Goal: Task Accomplishment & Management: Complete application form

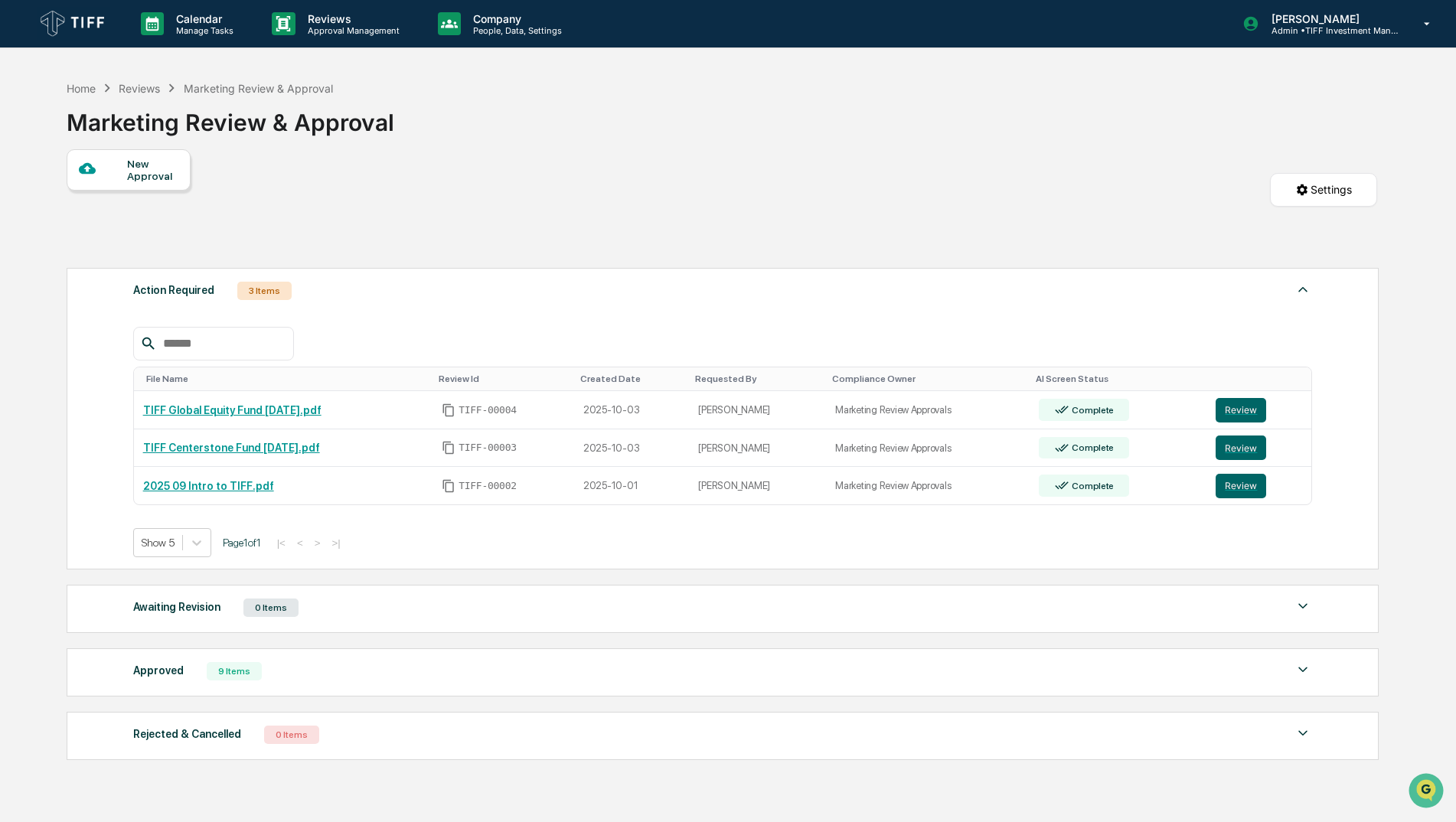
click at [170, 182] on div "New Approval" at bounding box center [129, 170] width 124 height 41
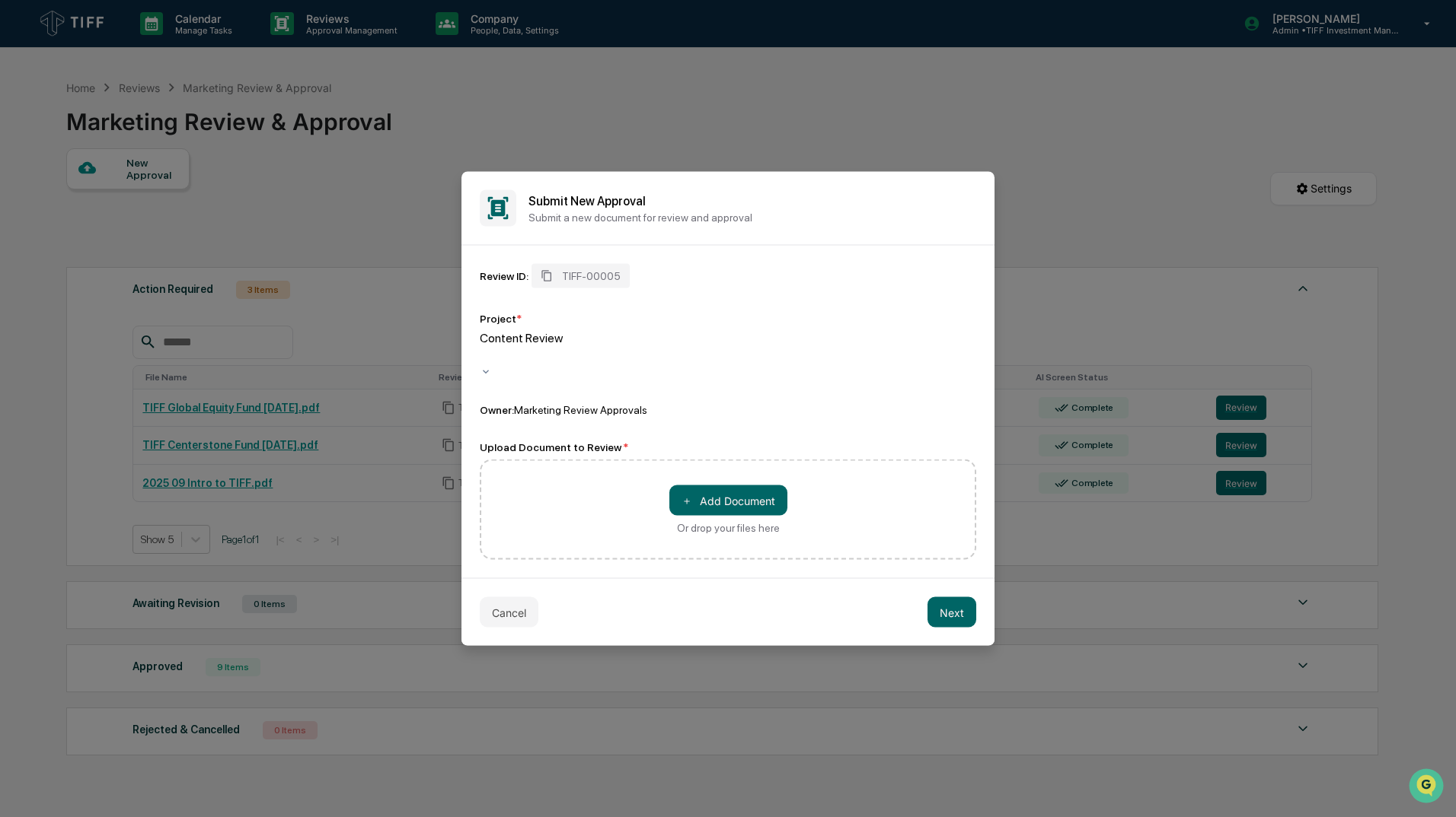
click at [483, 354] on div at bounding box center [482, 356] width 3 height 18
click at [756, 488] on button "＋ Add Document" at bounding box center [728, 501] width 118 height 30
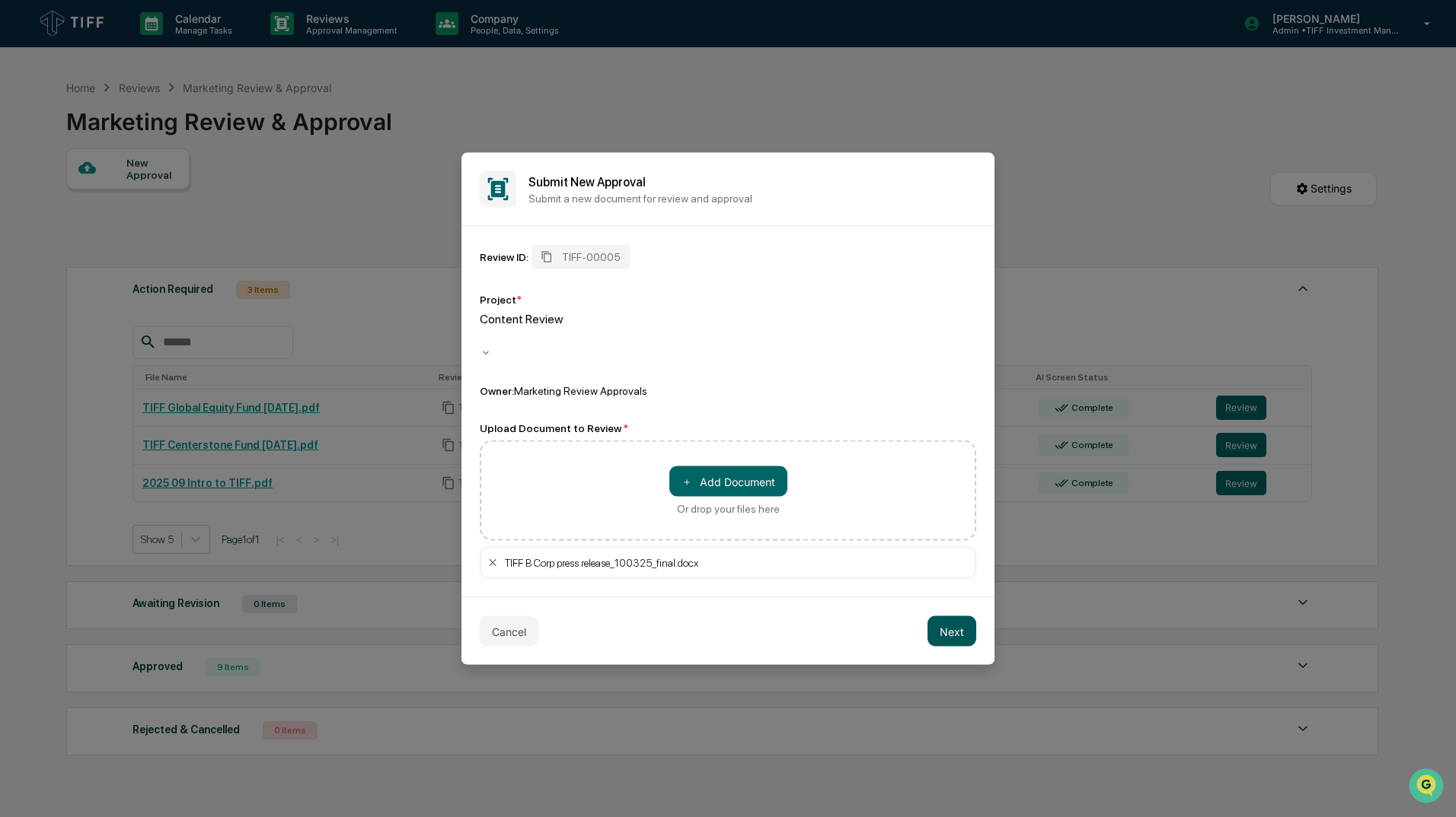
click at [943, 622] on button "Next" at bounding box center [951, 631] width 49 height 30
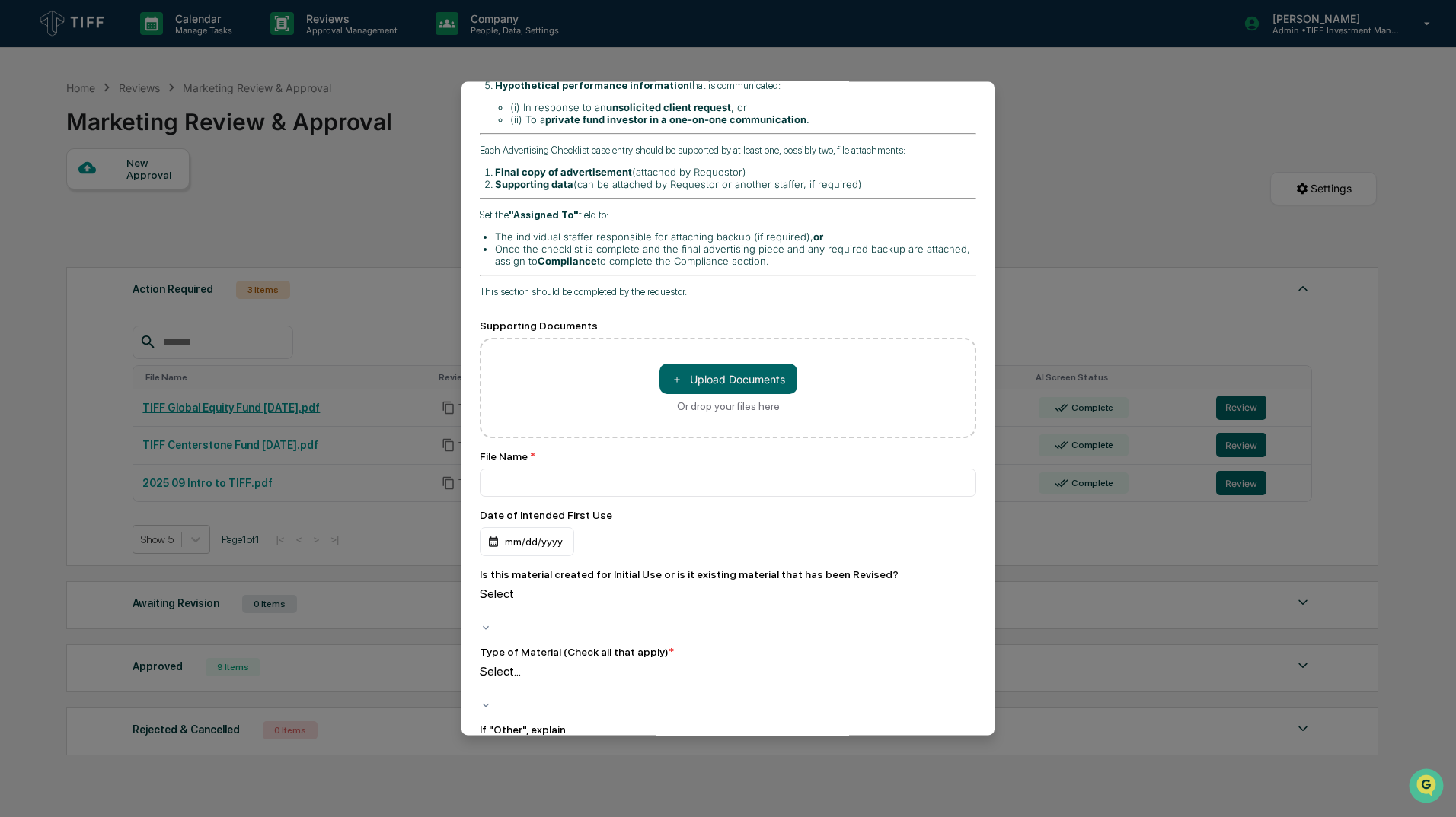
scroll to position [381, 0]
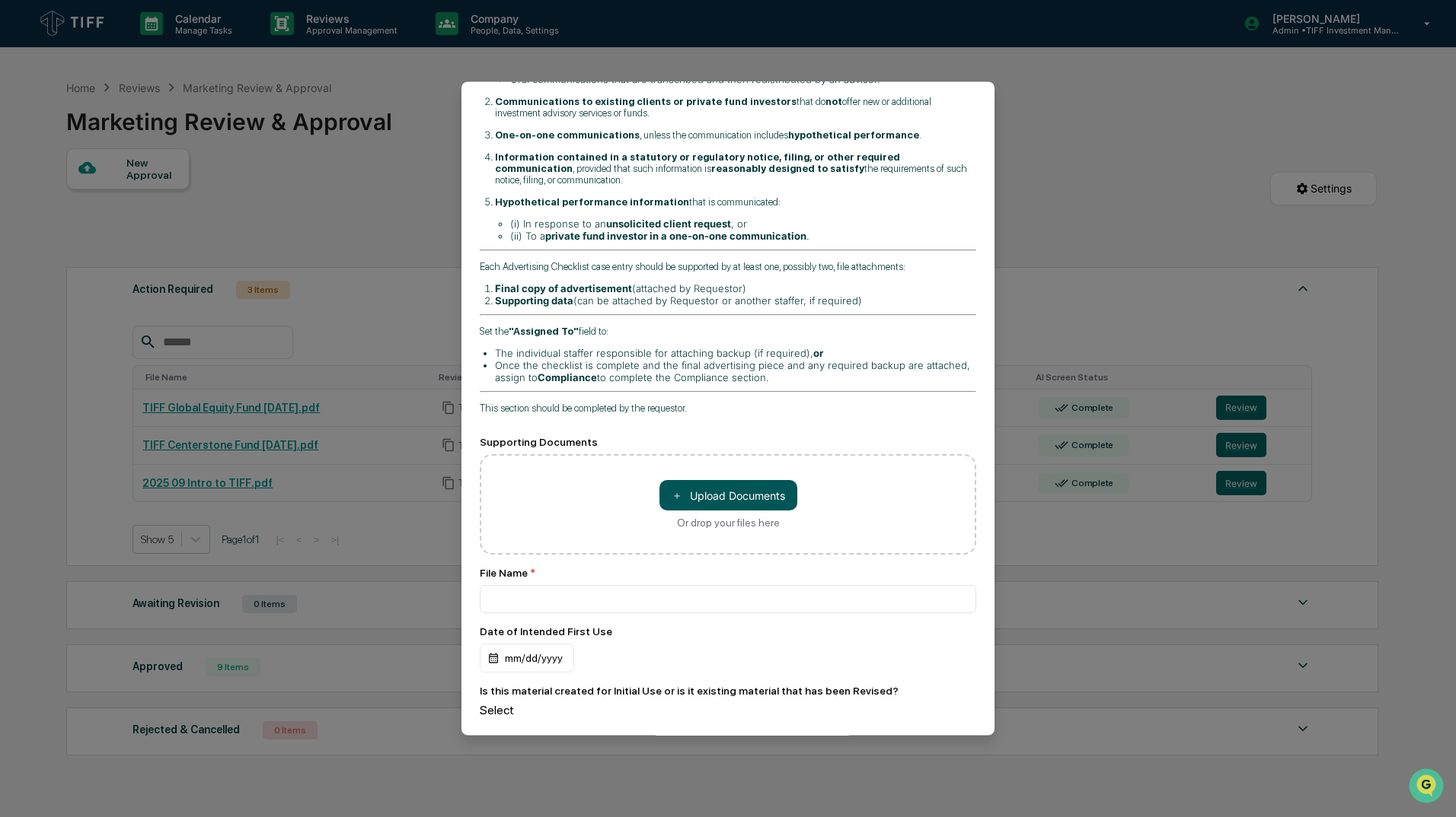
click at [736, 480] on button "＋ Upload Documents" at bounding box center [728, 496] width 138 height 30
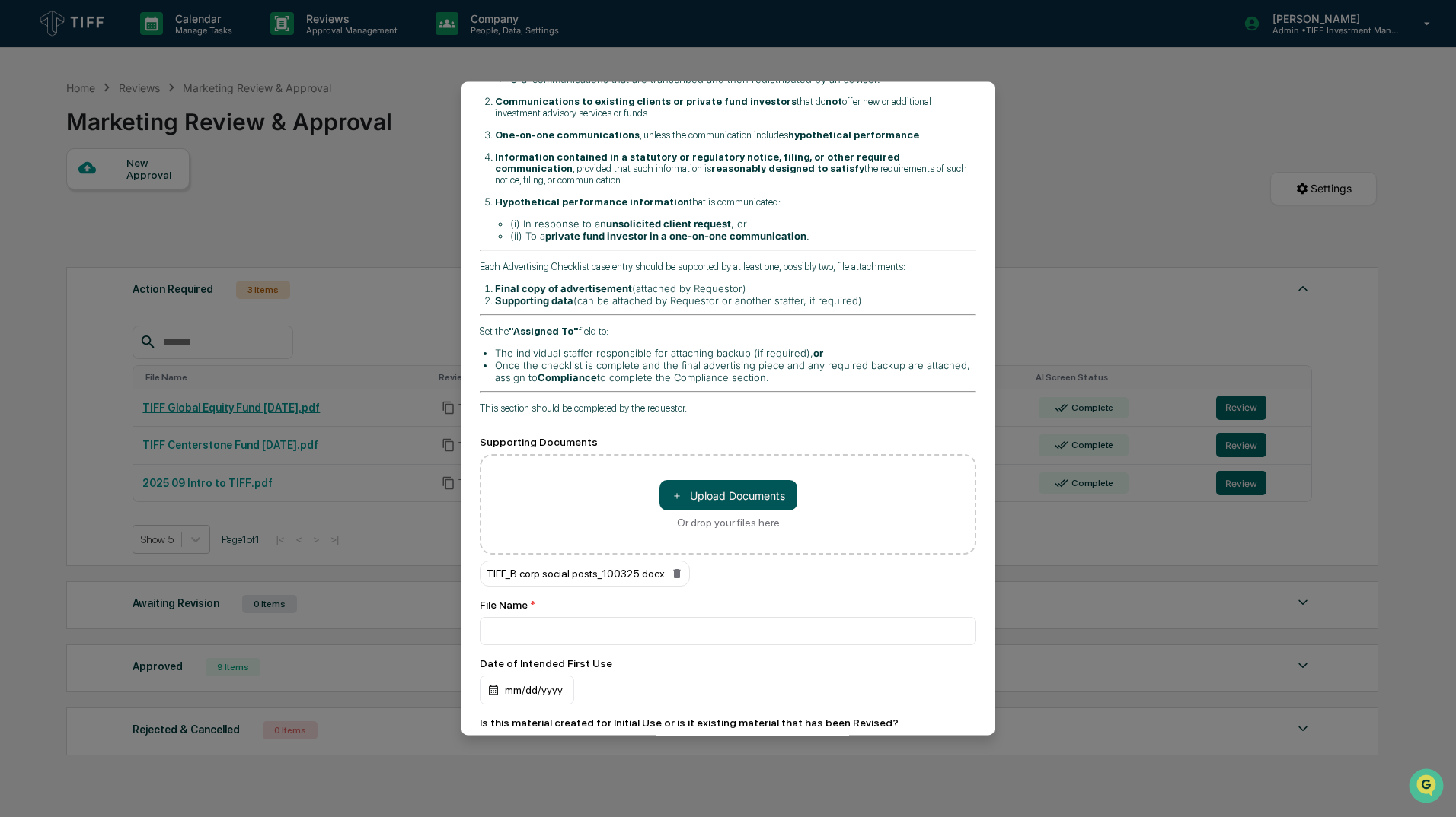
click at [721, 480] on button "＋ Upload Documents" at bounding box center [728, 496] width 138 height 30
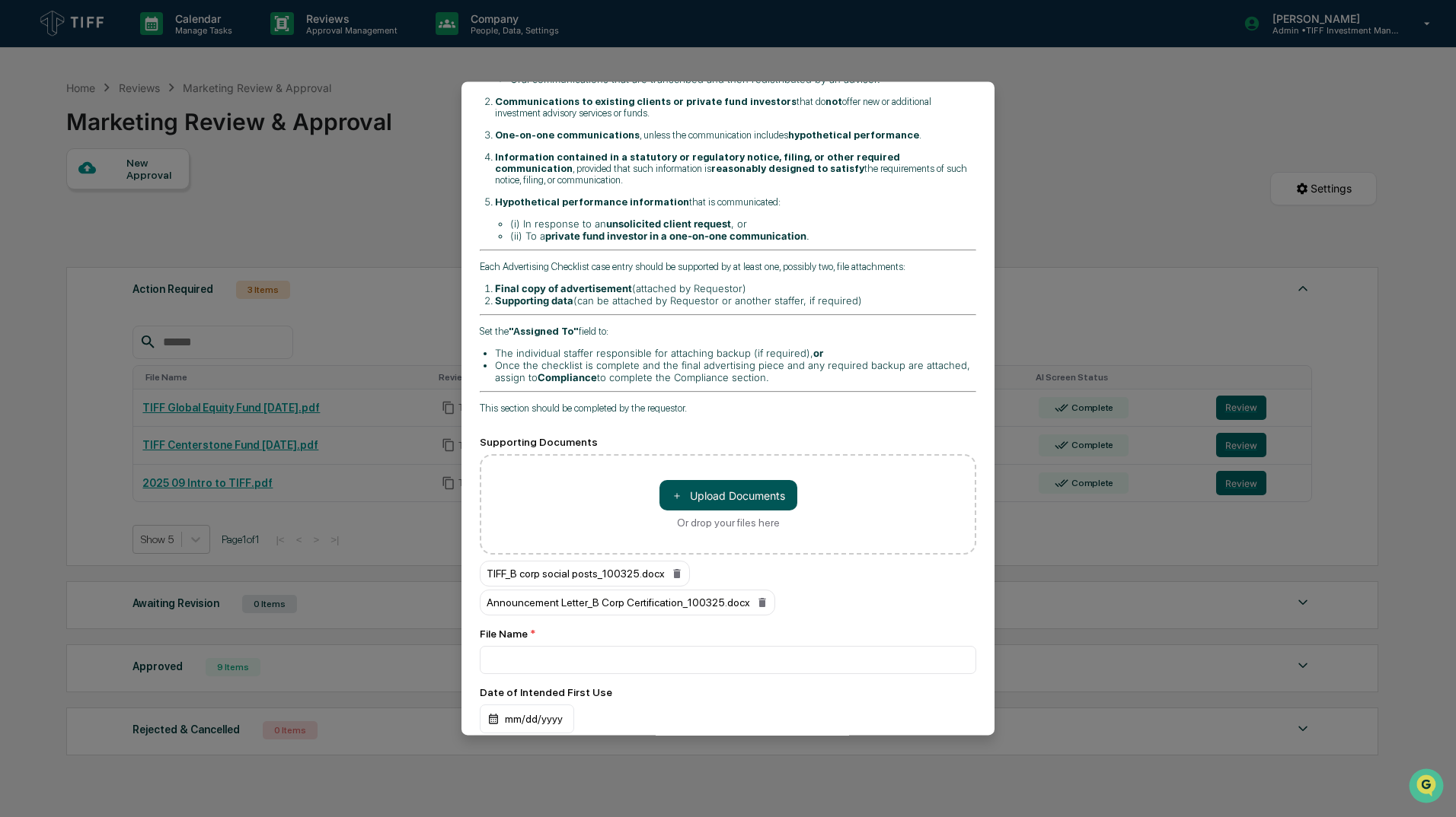
click at [711, 480] on button "＋ Upload Documents" at bounding box center [728, 496] width 138 height 30
click at [707, 480] on button "＋ Upload Documents" at bounding box center [728, 496] width 138 height 30
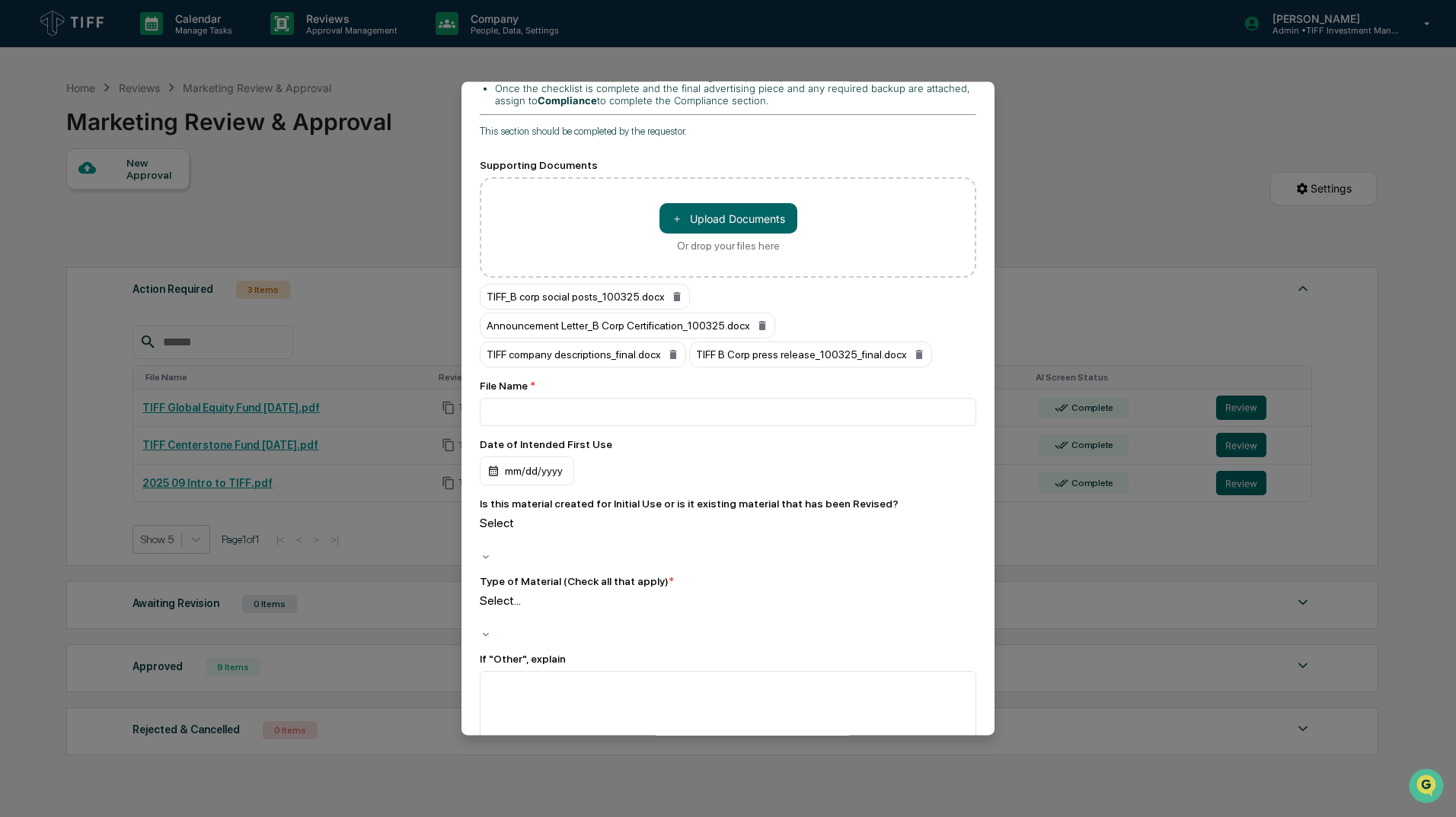
scroll to position [685, 0]
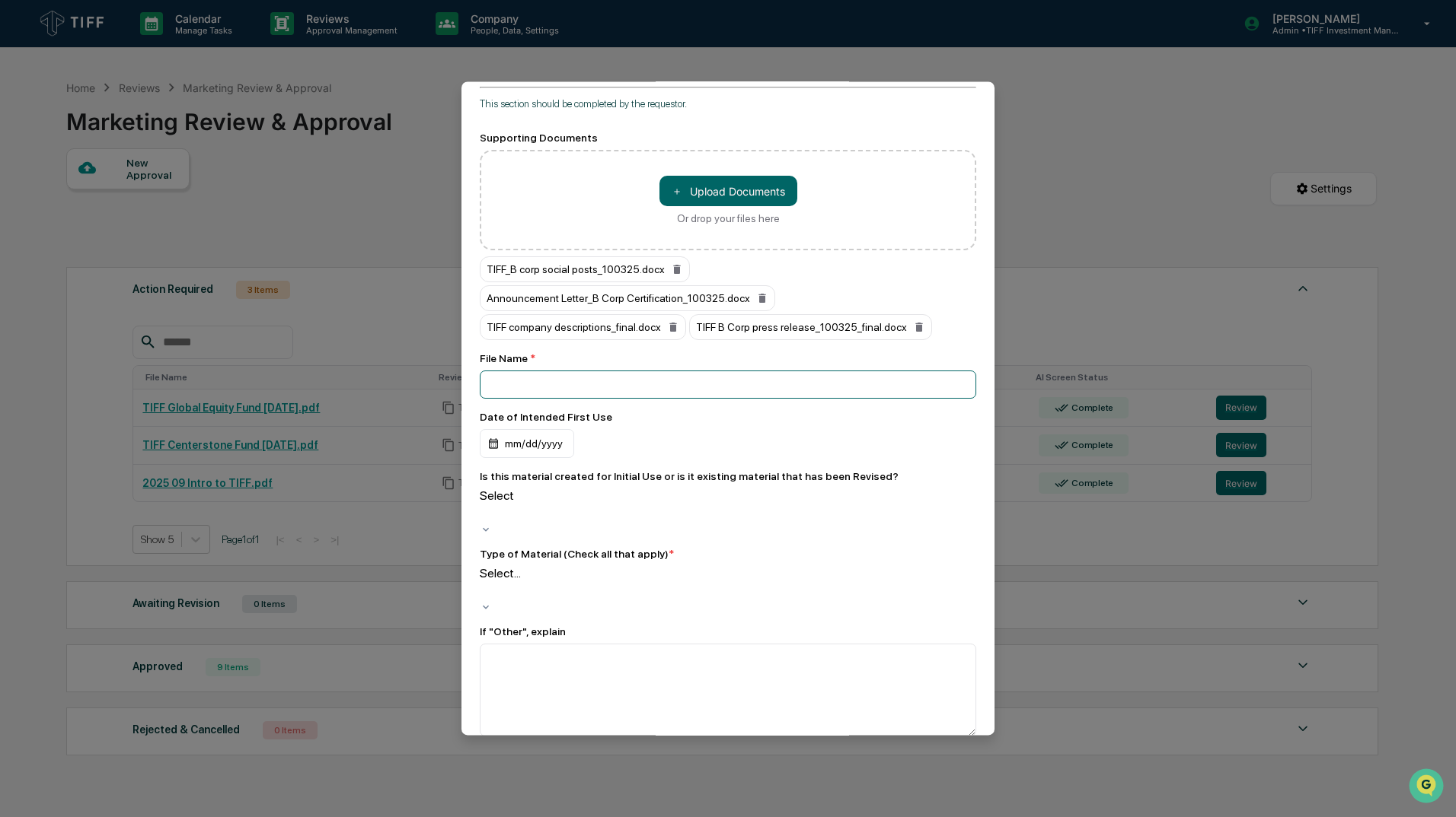
click at [531, 370] on input at bounding box center [728, 385] width 497 height 28
paste input "**********"
type input "**********"
click at [542, 429] on div "mm/dd/yyyy" at bounding box center [527, 443] width 94 height 29
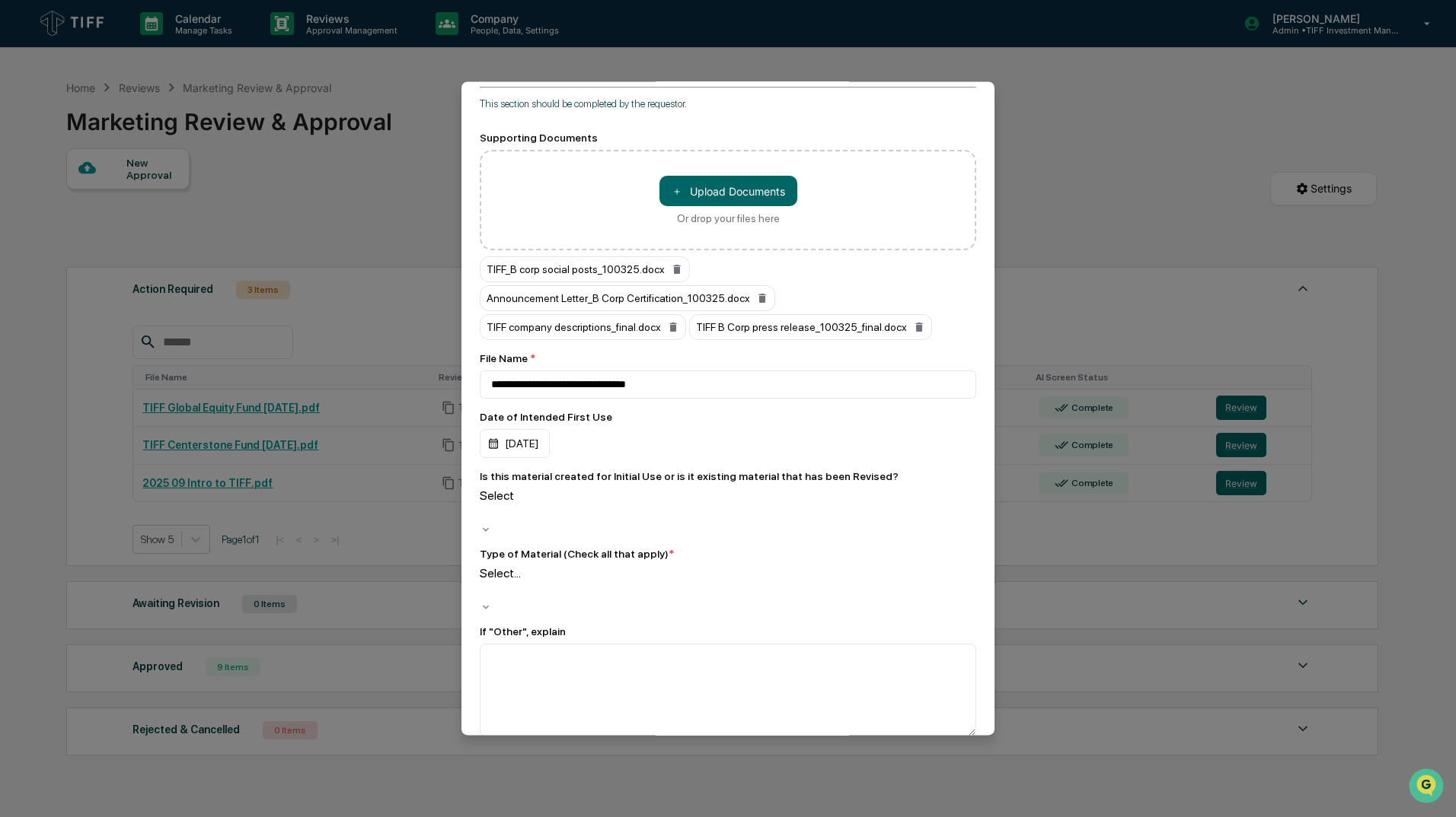
click at [755, 429] on div "10/09/2025" at bounding box center [728, 443] width 497 height 29
click at [483, 504] on div at bounding box center [482, 513] width 3 height 18
click at [483, 583] on div at bounding box center [482, 591] width 3 height 18
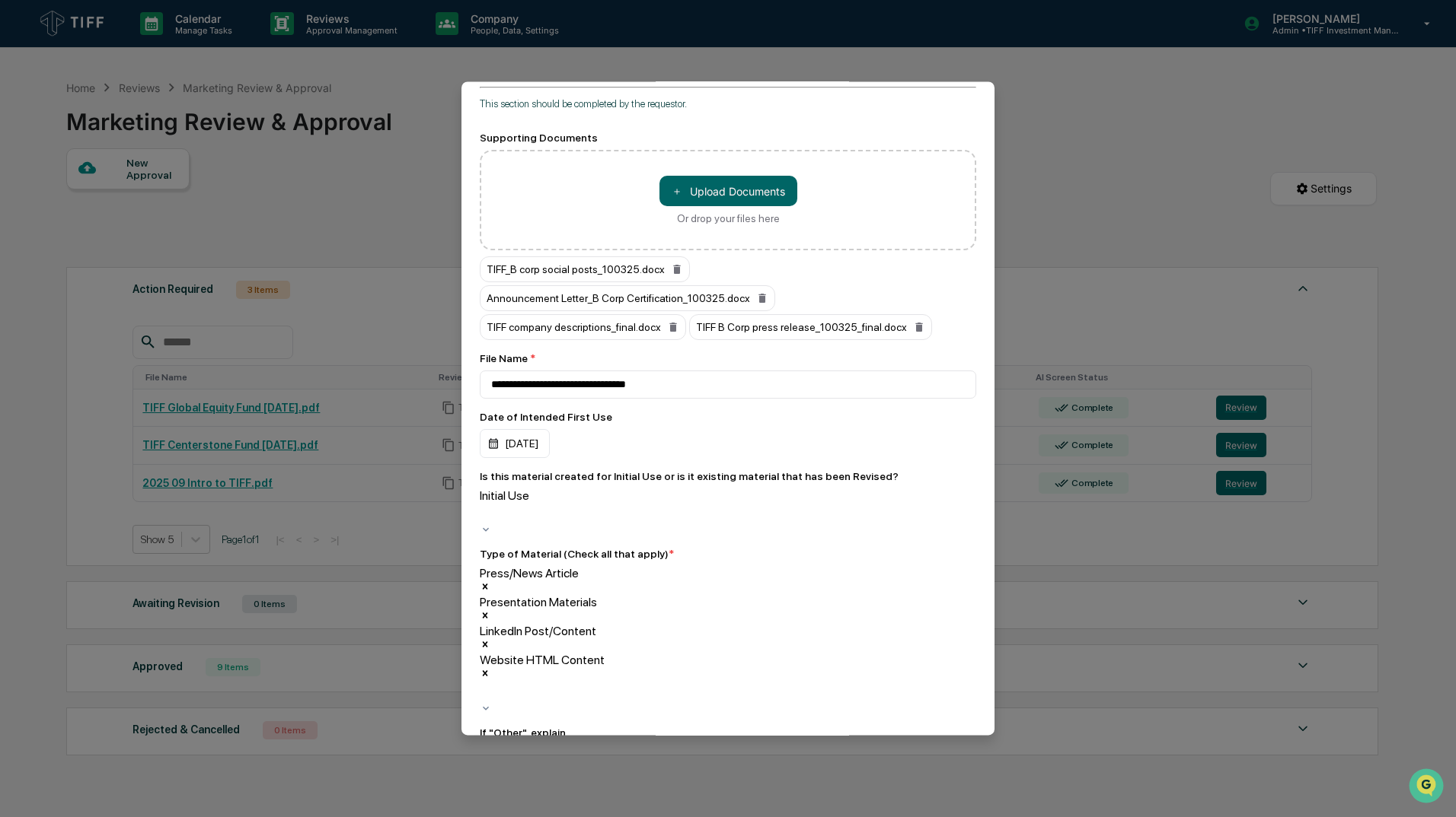
click at [884, 411] on div "Date of Intended First Use" at bounding box center [728, 417] width 497 height 12
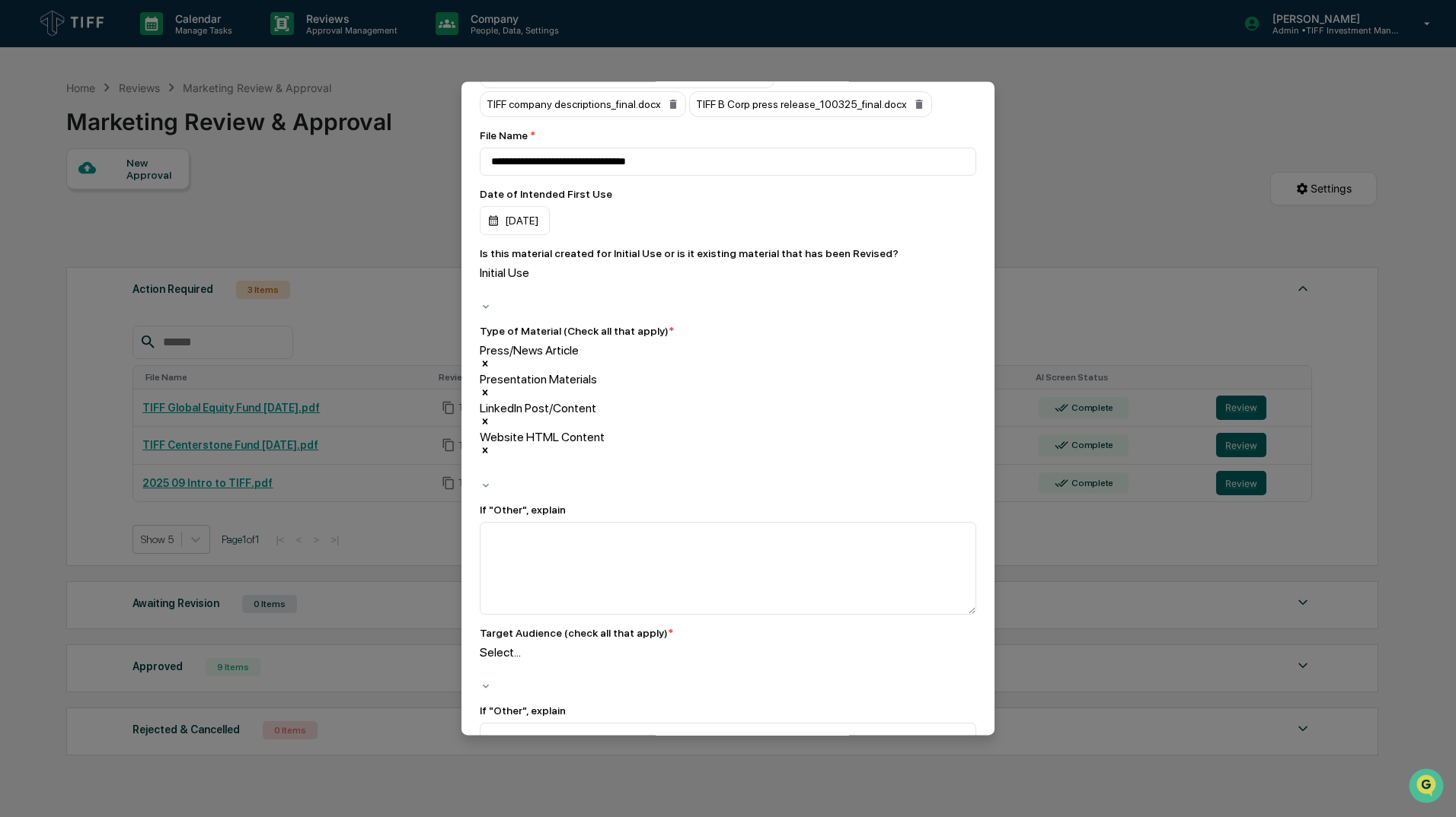
scroll to position [913, 0]
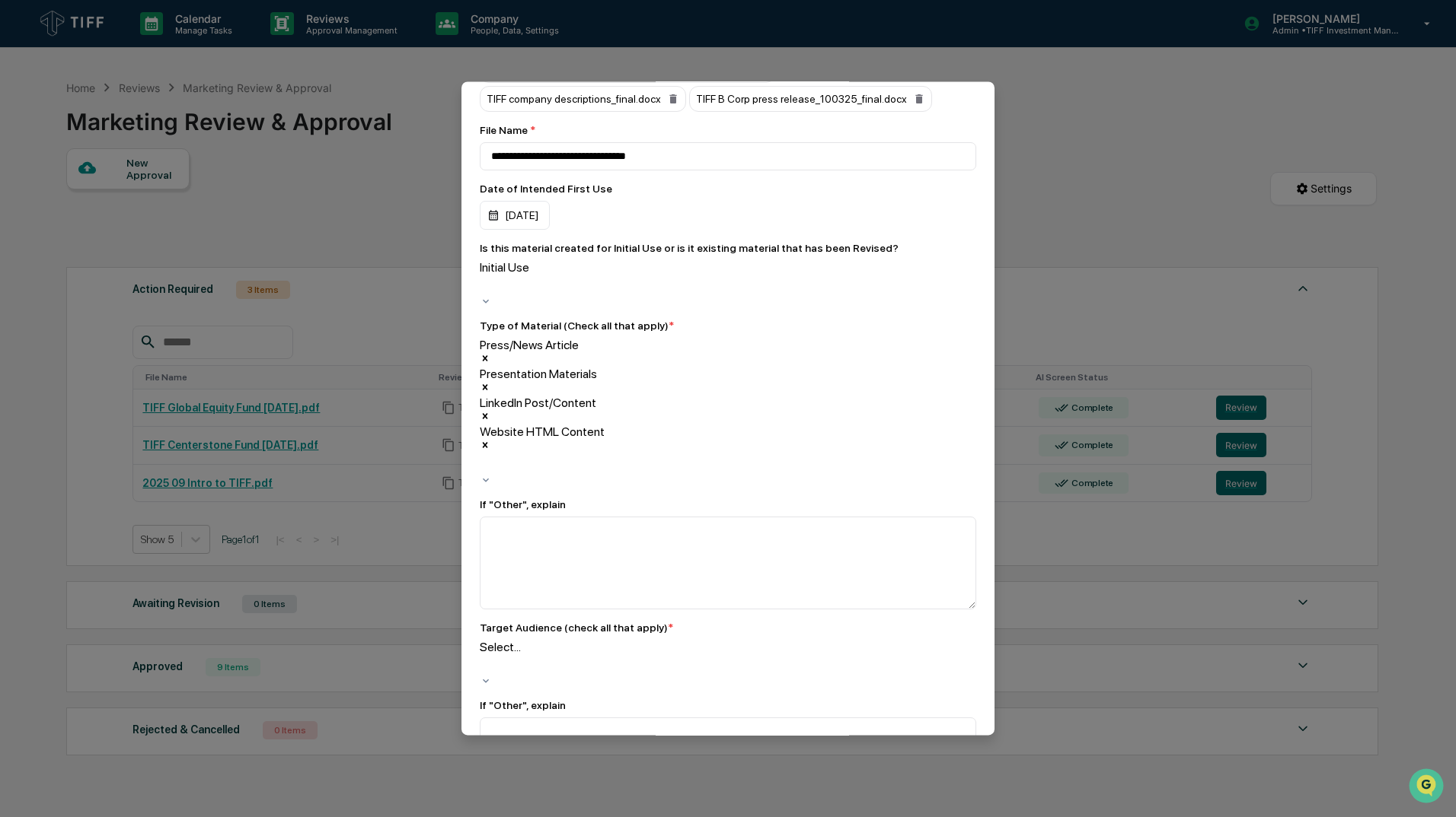
click at [729, 640] on div "Select..." at bounding box center [728, 657] width 497 height 35
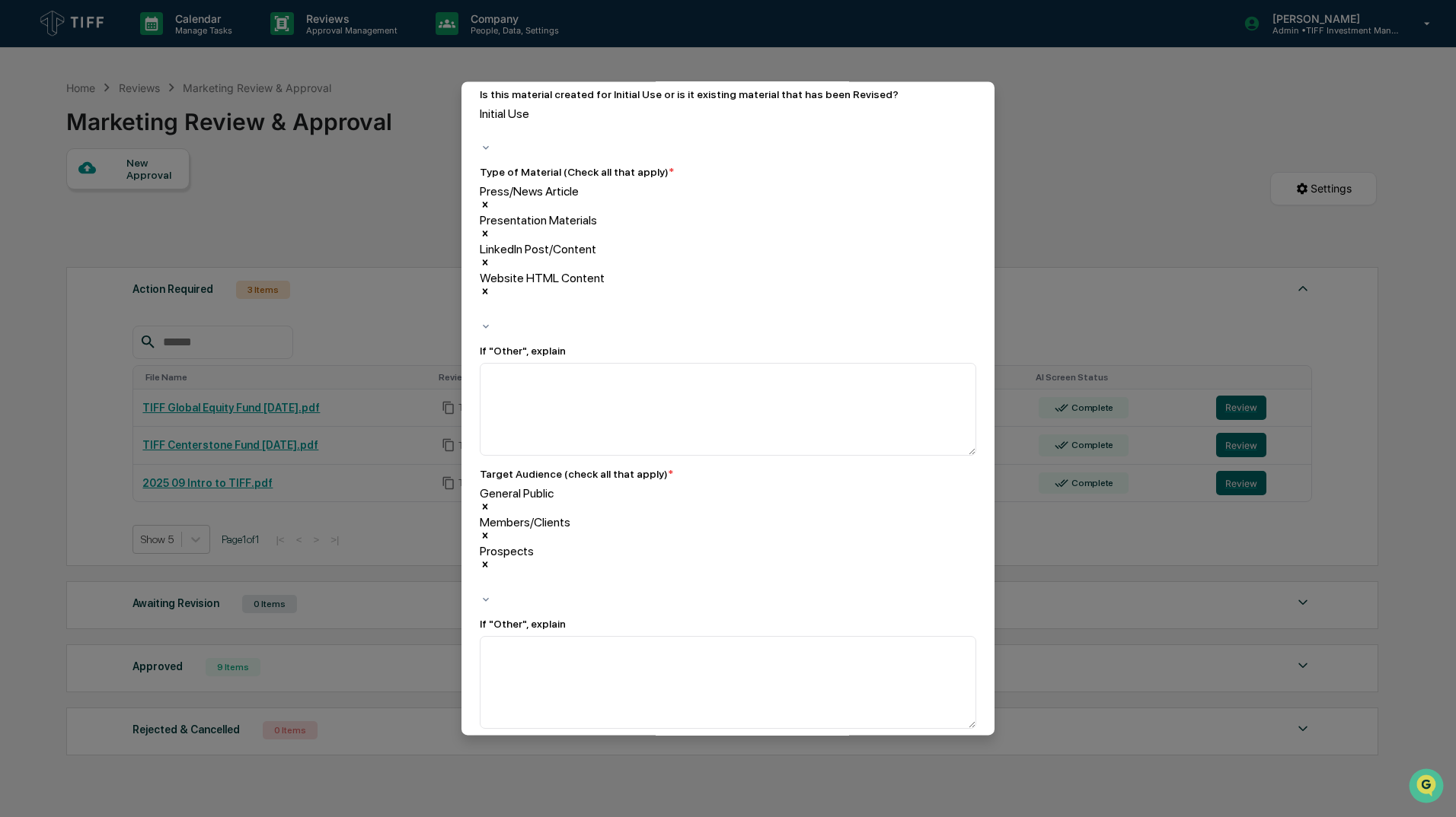
scroll to position [1142, 0]
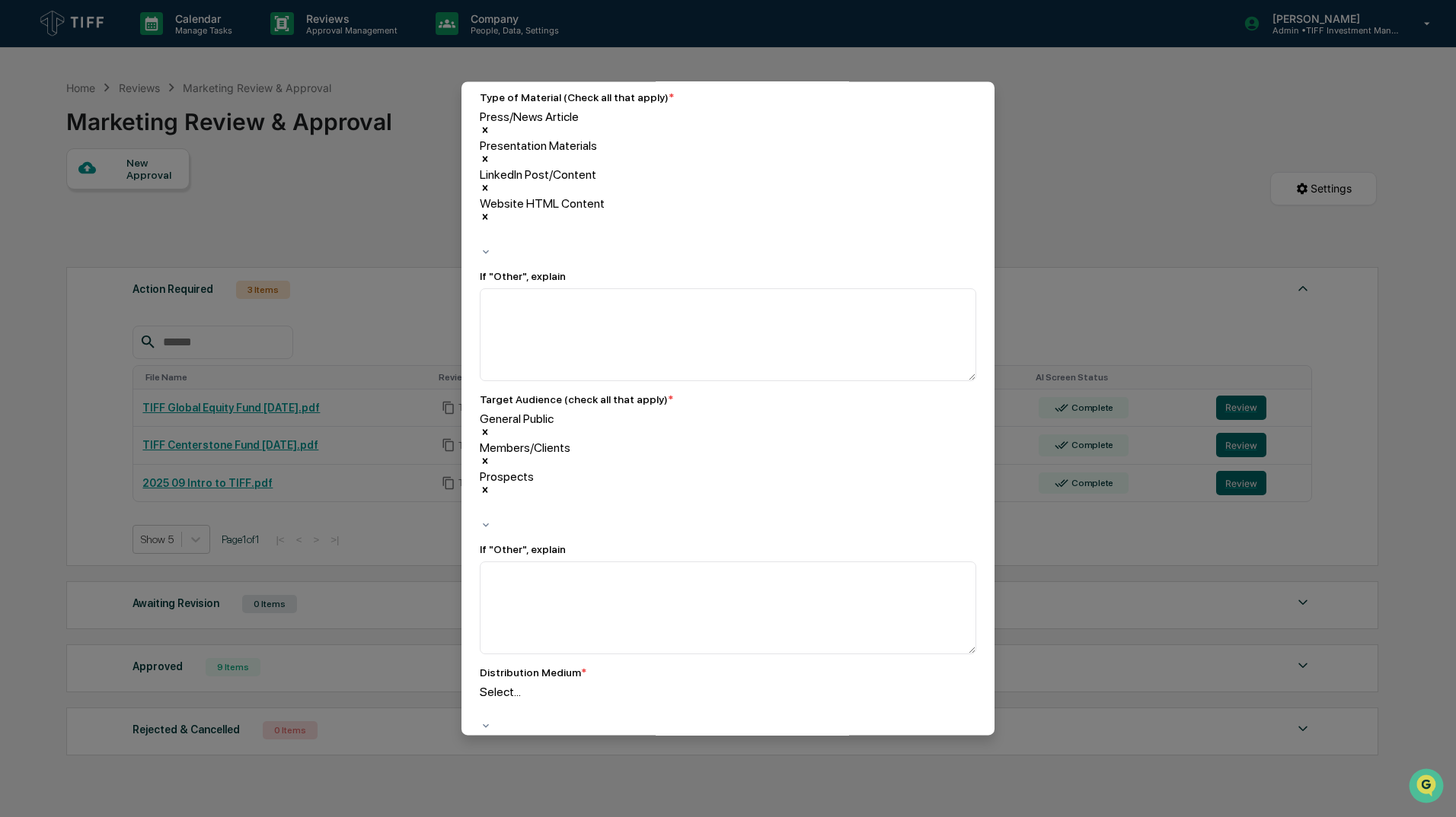
click at [483, 701] on div at bounding box center [482, 710] width 3 height 18
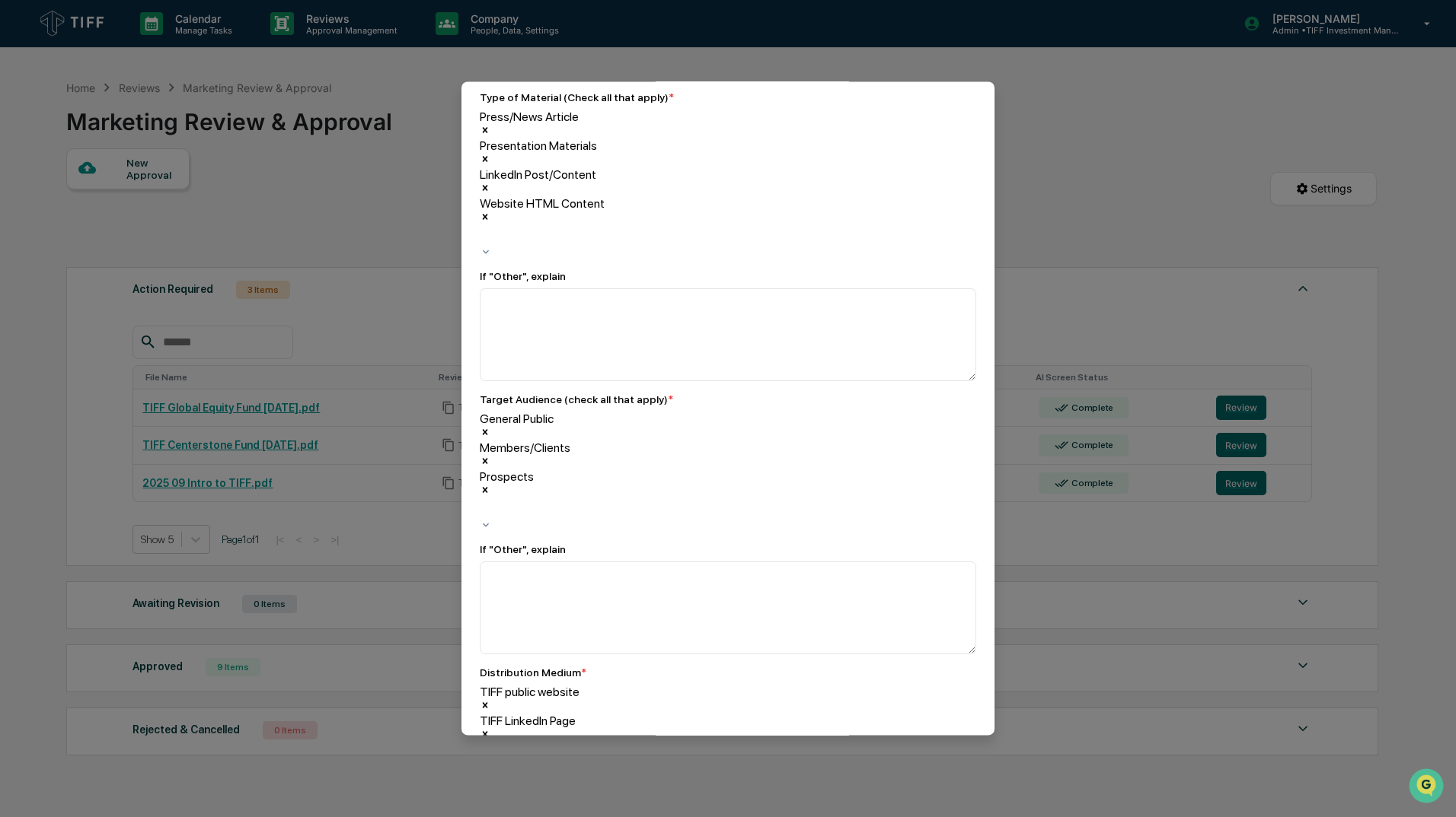
click at [945, 418] on div "To be completed for each newly created Advertisement. An "advertisement" includ…" at bounding box center [728, 779] width 497 height 3470
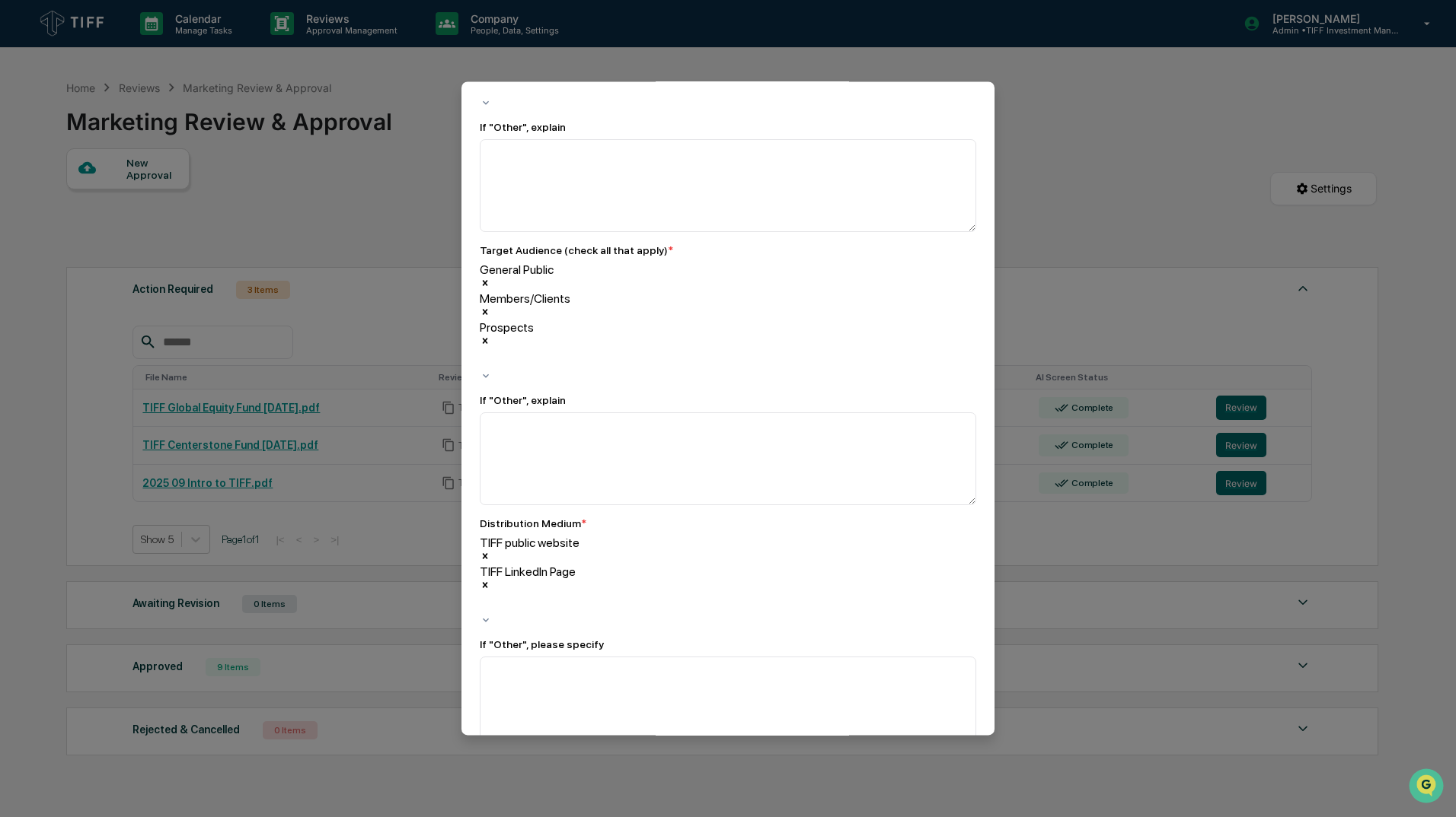
scroll to position [1294, 0]
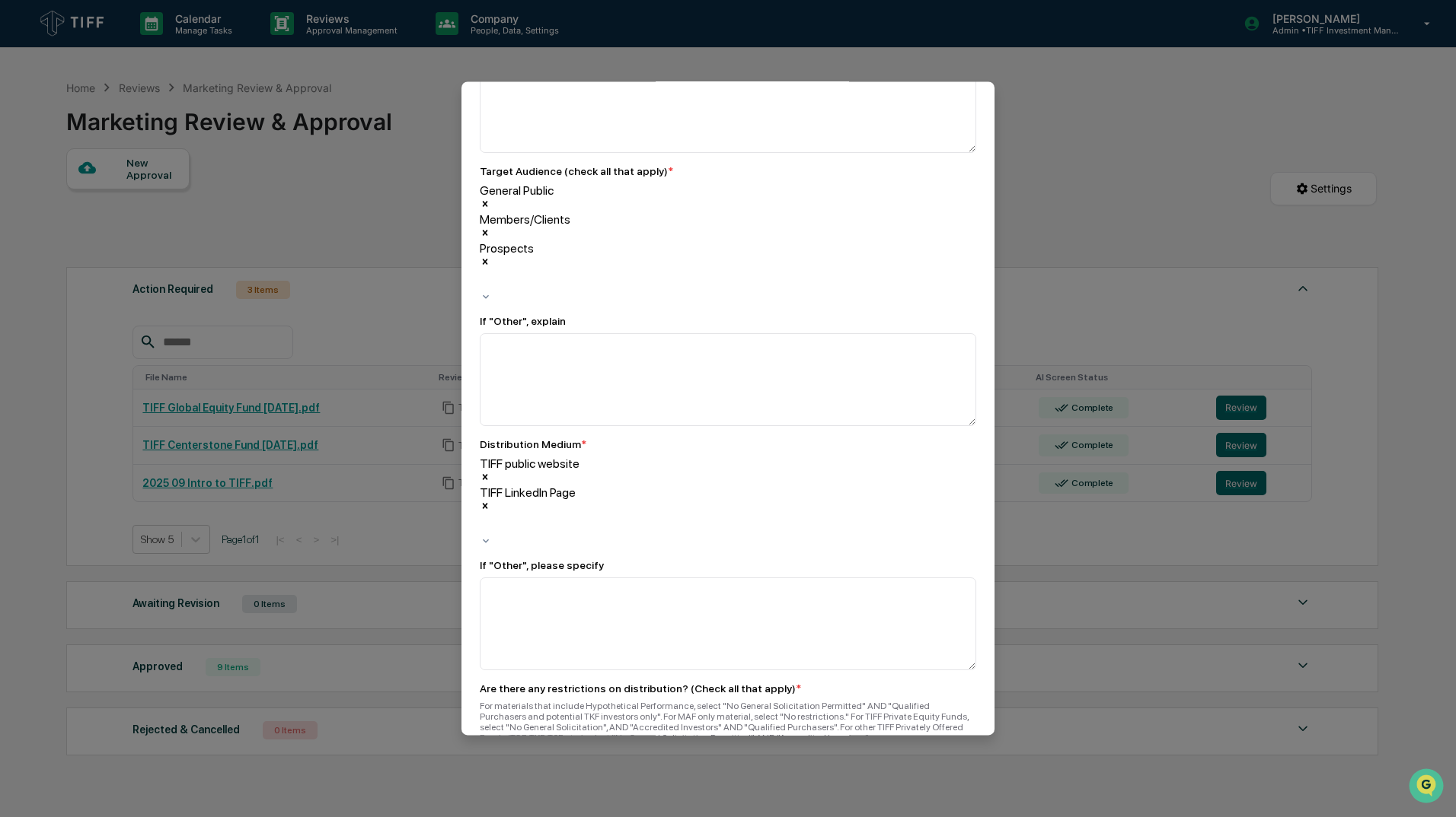
click at [978, 503] on div "To be completed for each newly created Advertisement. An "advertisement" includ…" at bounding box center [728, 558] width 533 height 3545
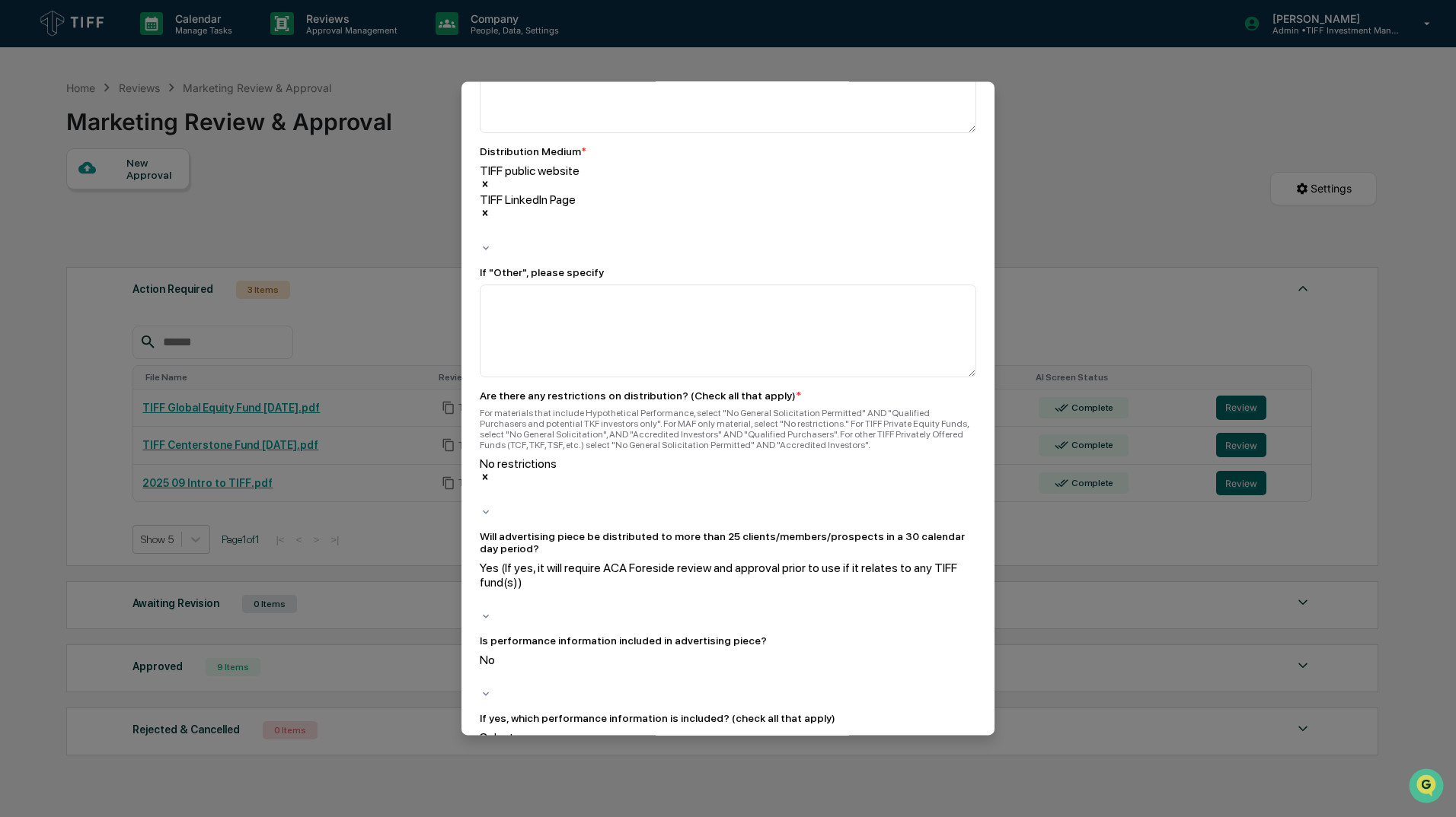
scroll to position [1674, 0]
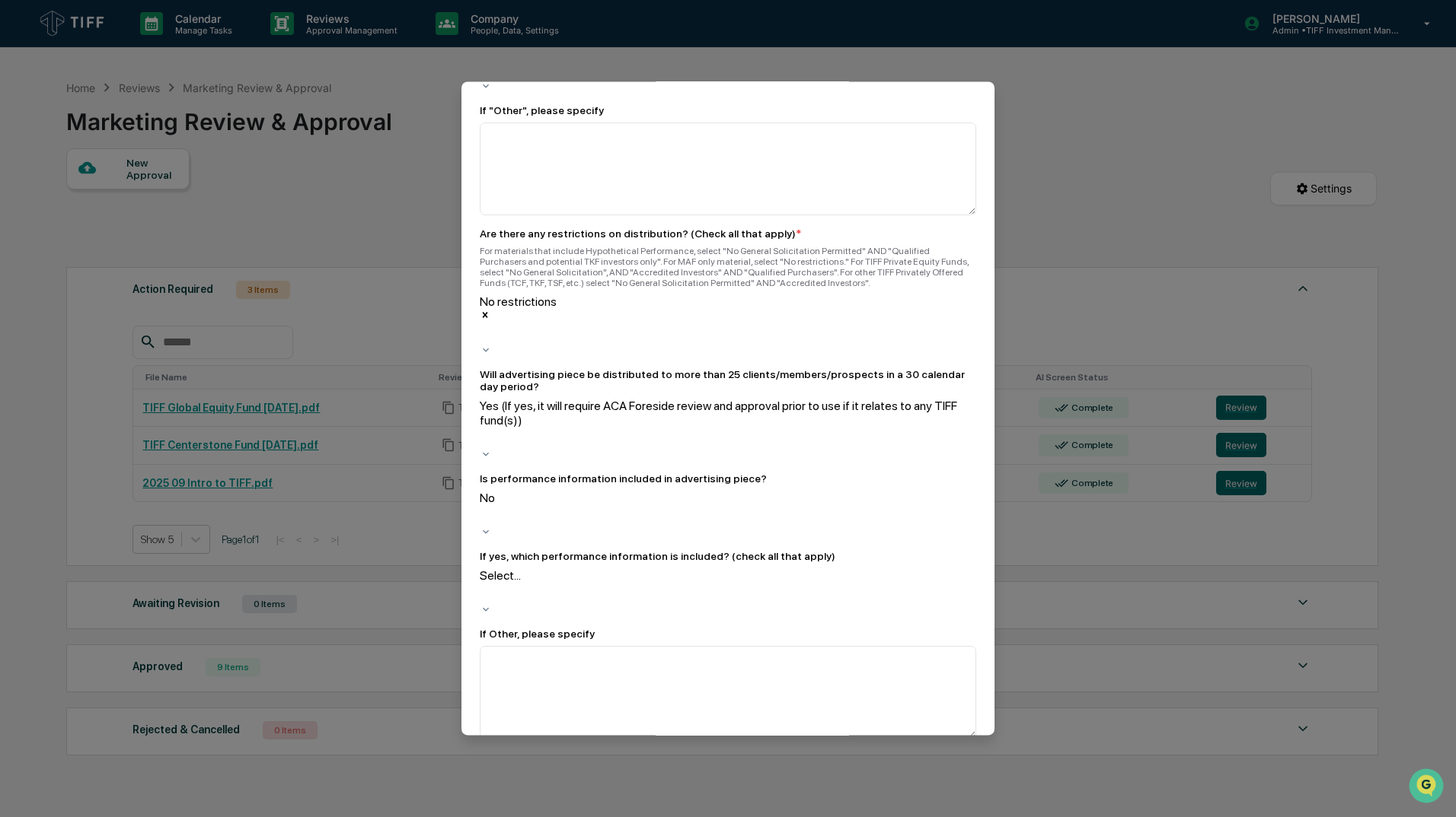
scroll to position [1827, 0]
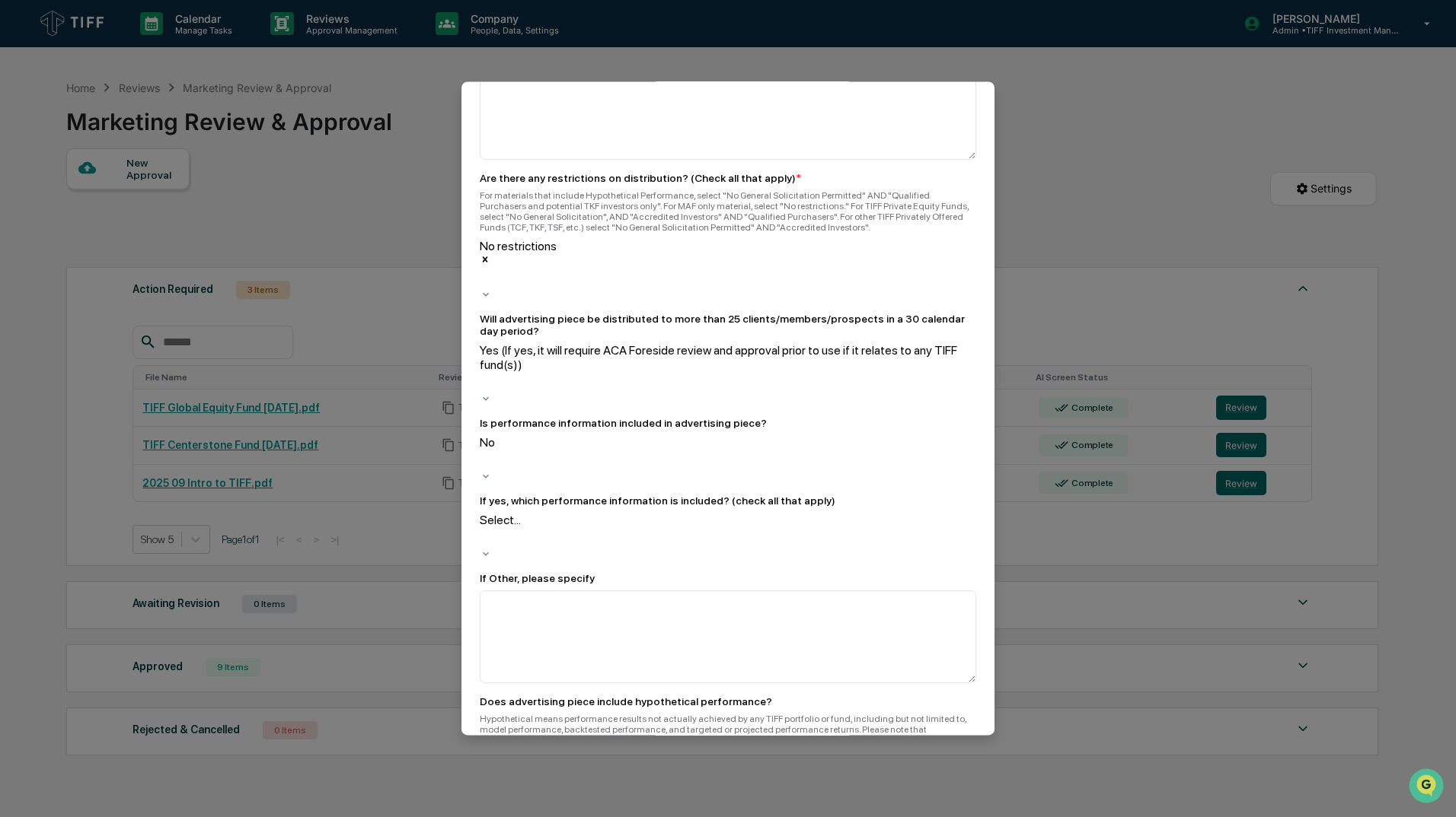
scroll to position [1903, 0]
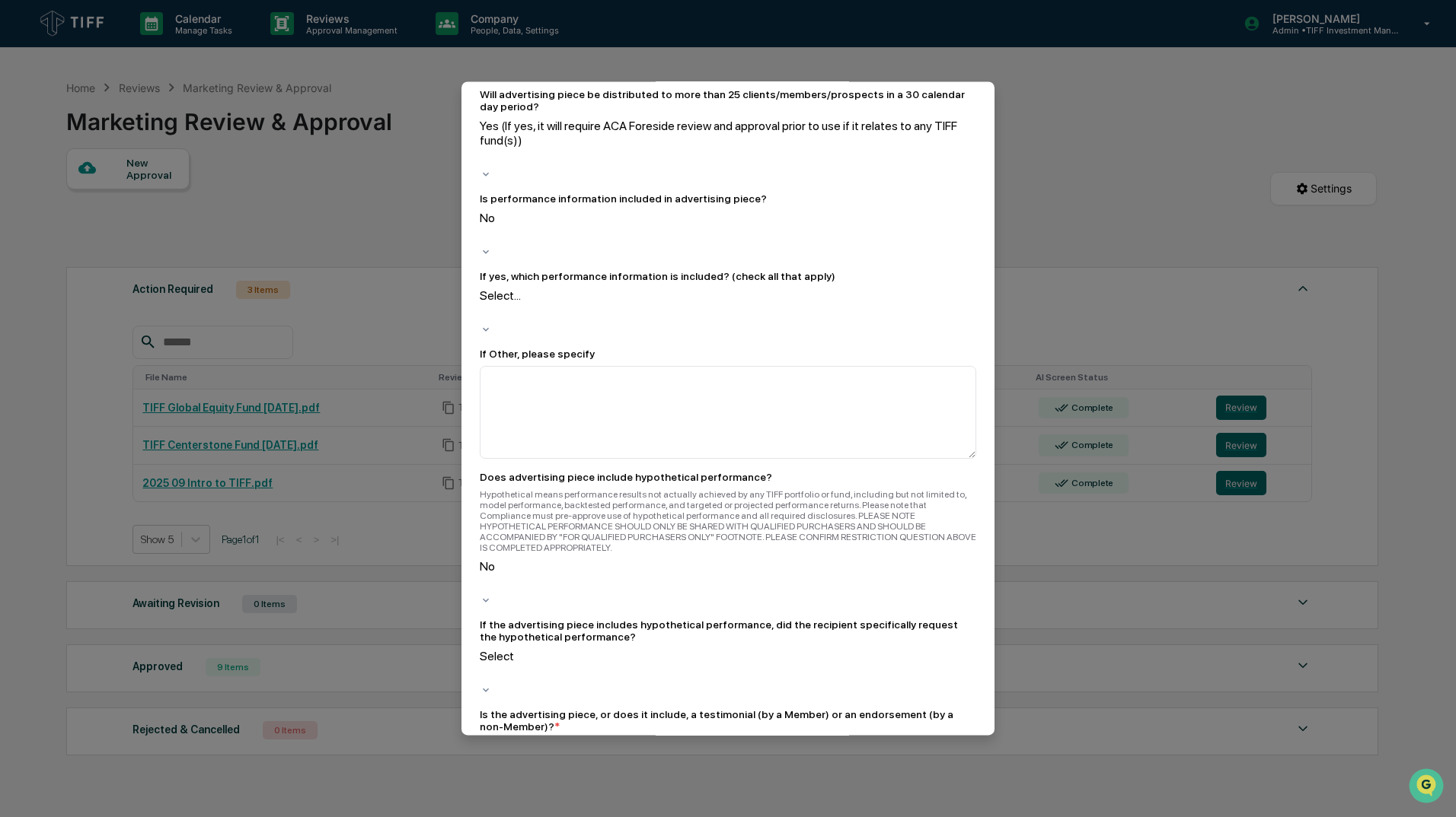
scroll to position [2131, 0]
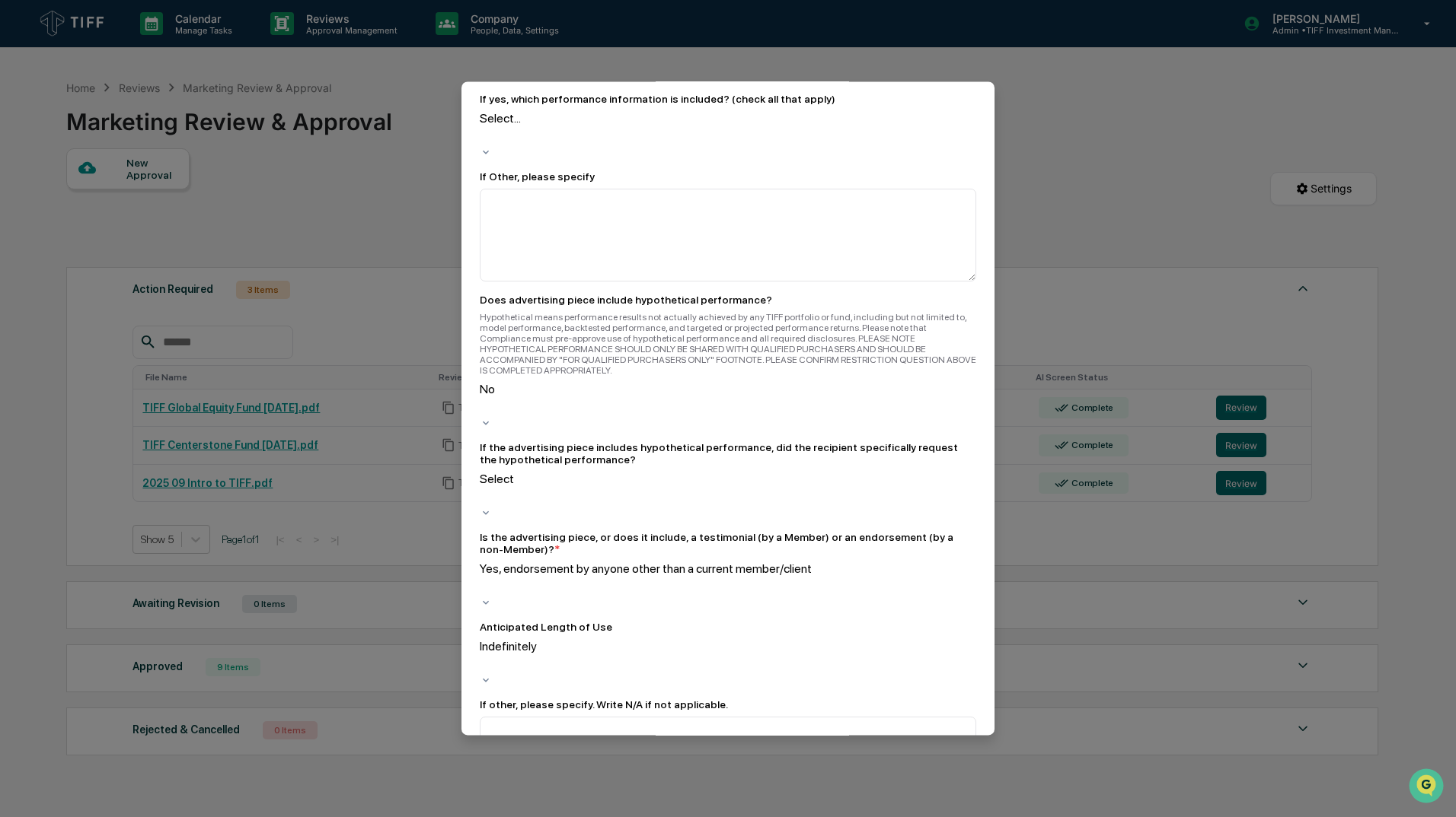
scroll to position [2283, 0]
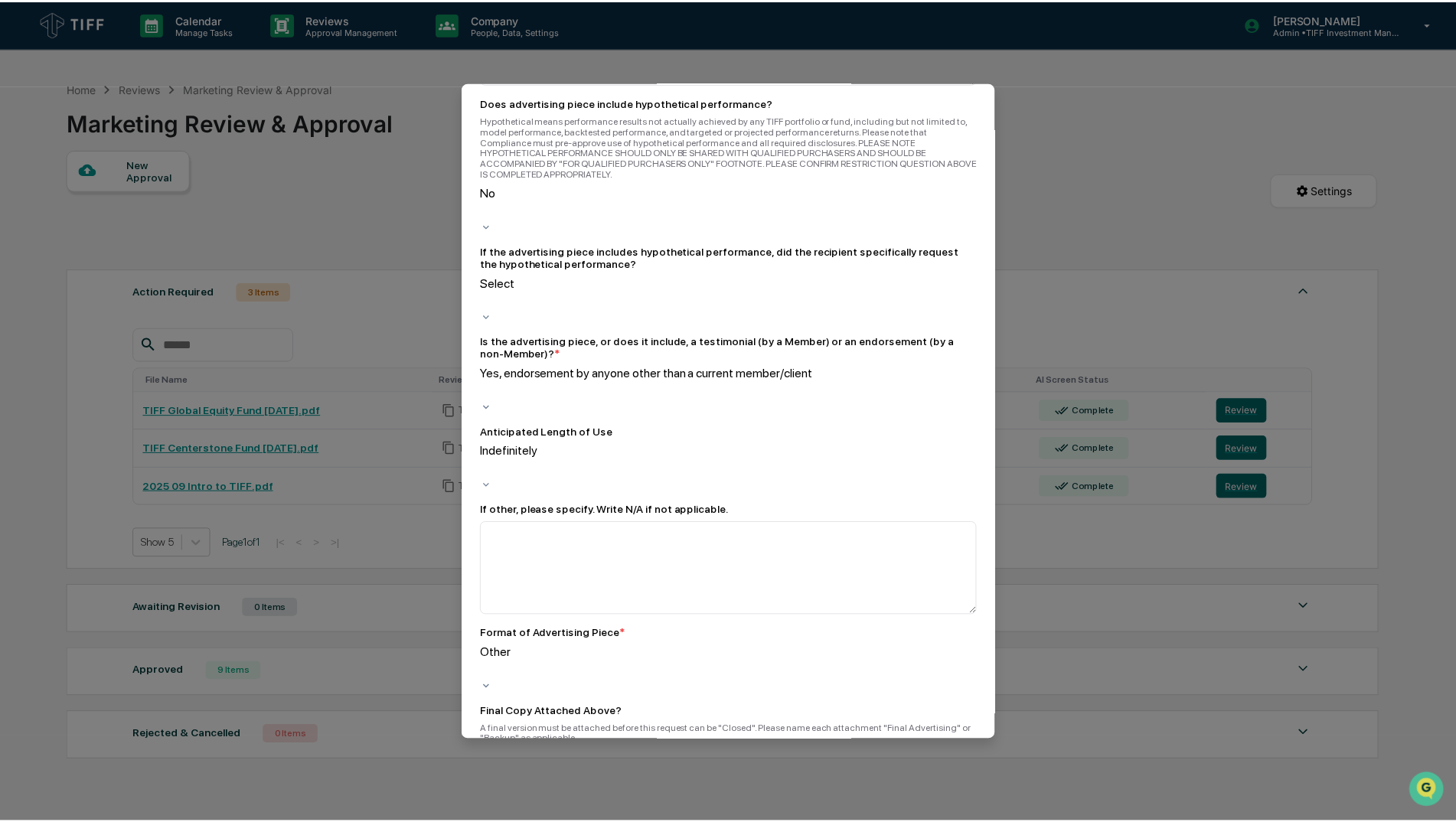
scroll to position [2498, 0]
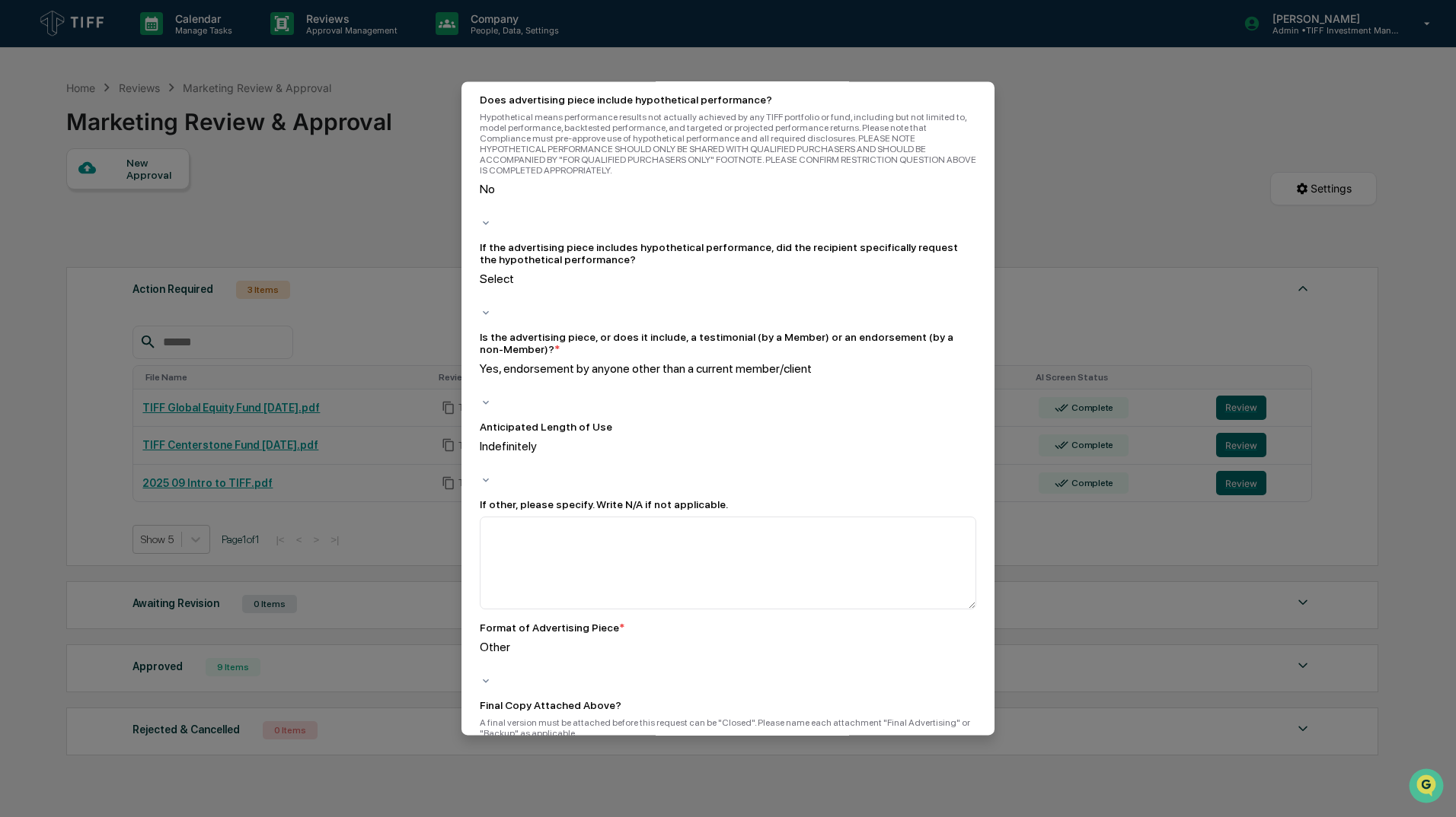
type textarea "**********"
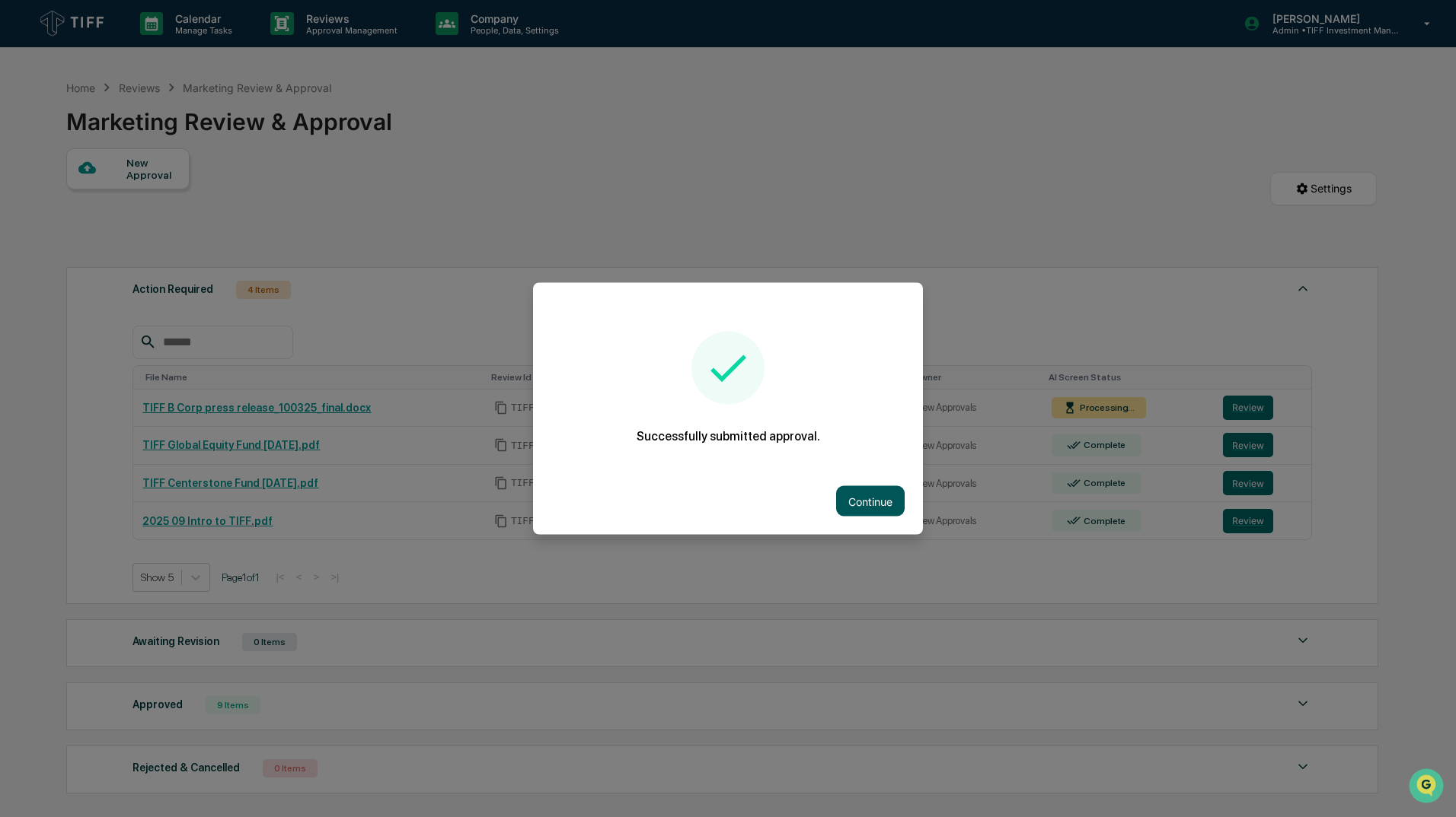
click at [868, 496] on button "Continue" at bounding box center [870, 502] width 68 height 30
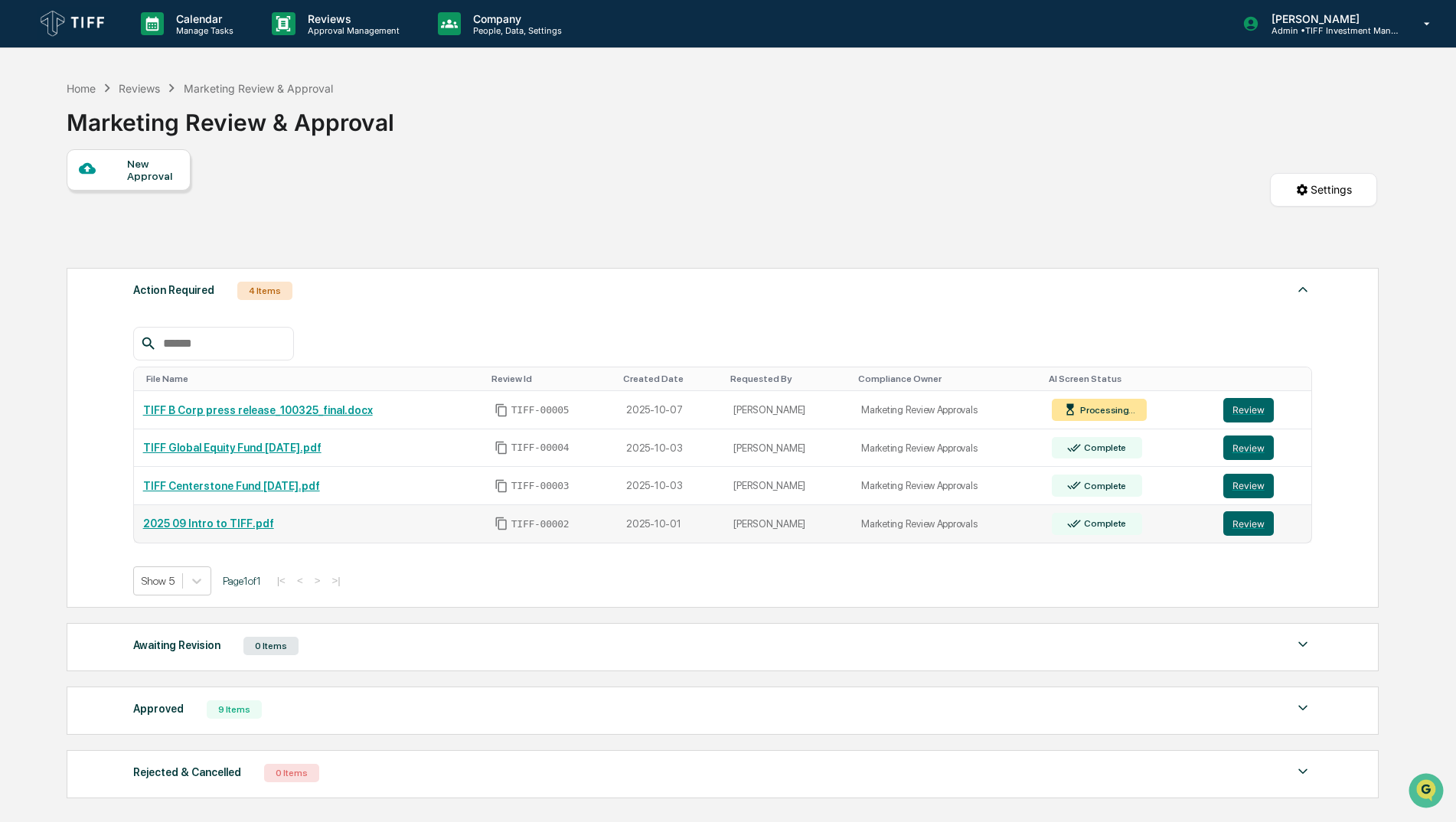
click at [1045, 518] on td "Complete" at bounding box center [1128, 524] width 172 height 38
click at [1257, 522] on button "Review" at bounding box center [1249, 523] width 51 height 24
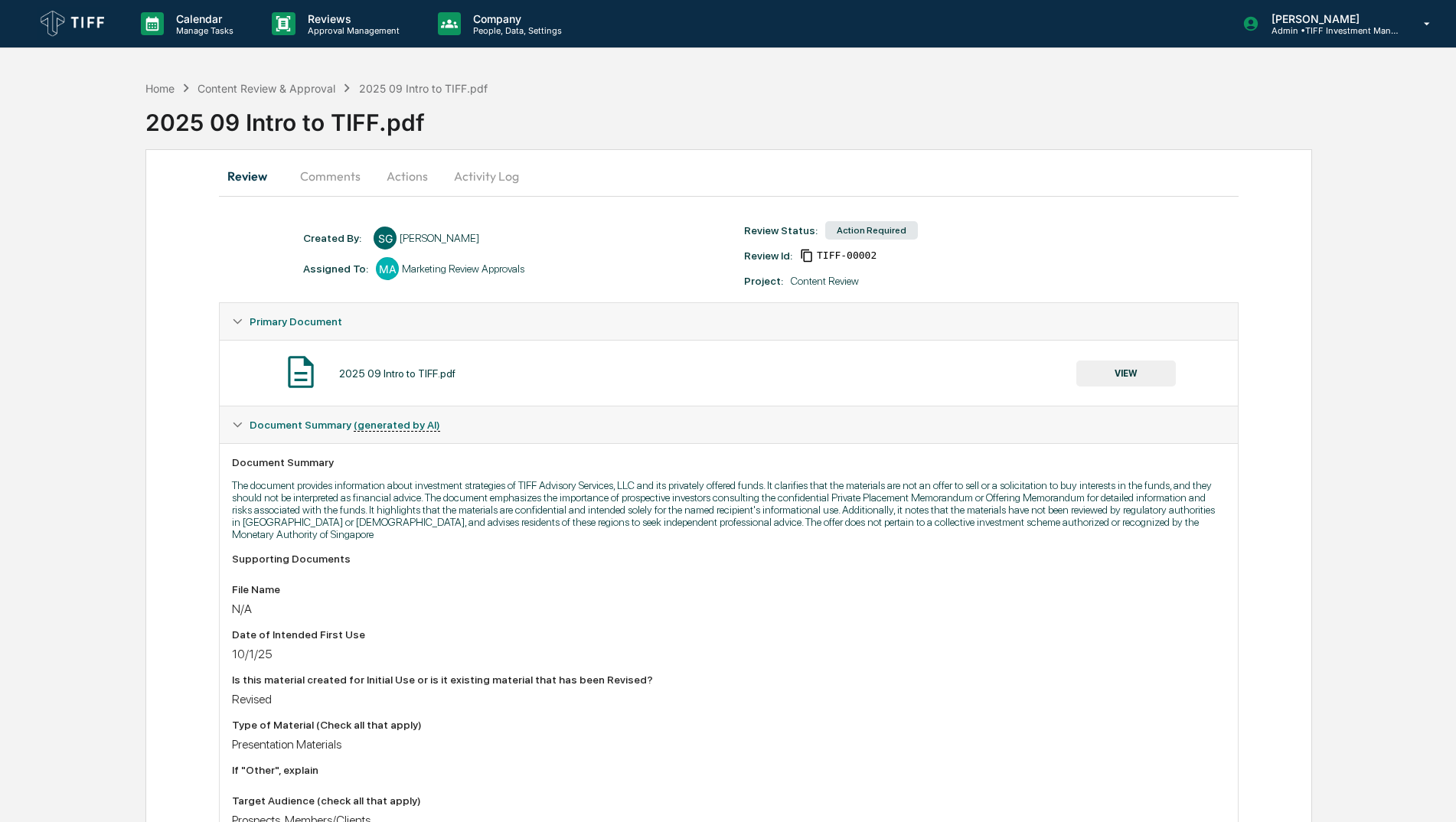
click at [414, 174] on button "Actions" at bounding box center [406, 176] width 69 height 37
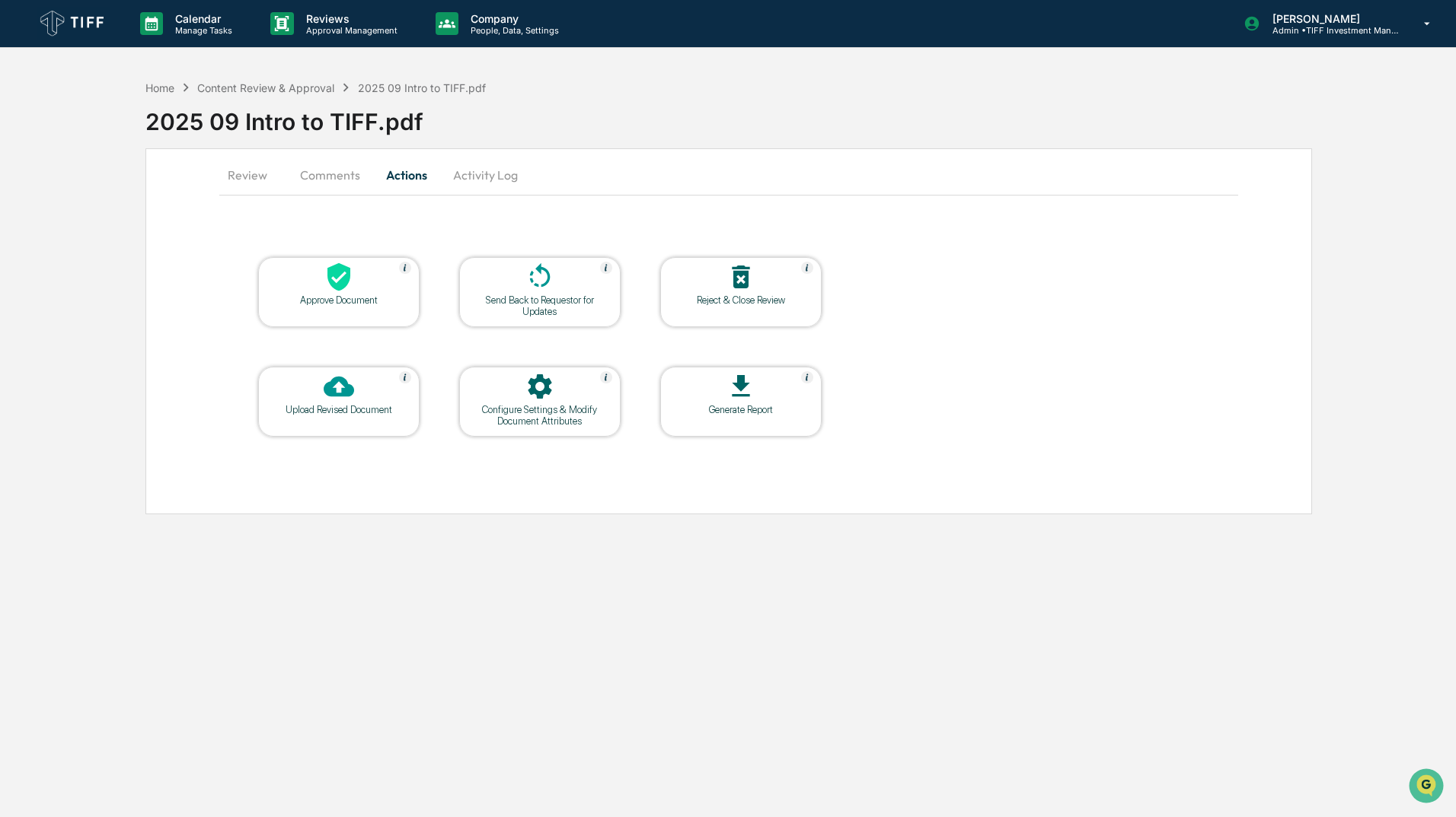
click at [329, 287] on icon at bounding box center [338, 277] width 30 height 30
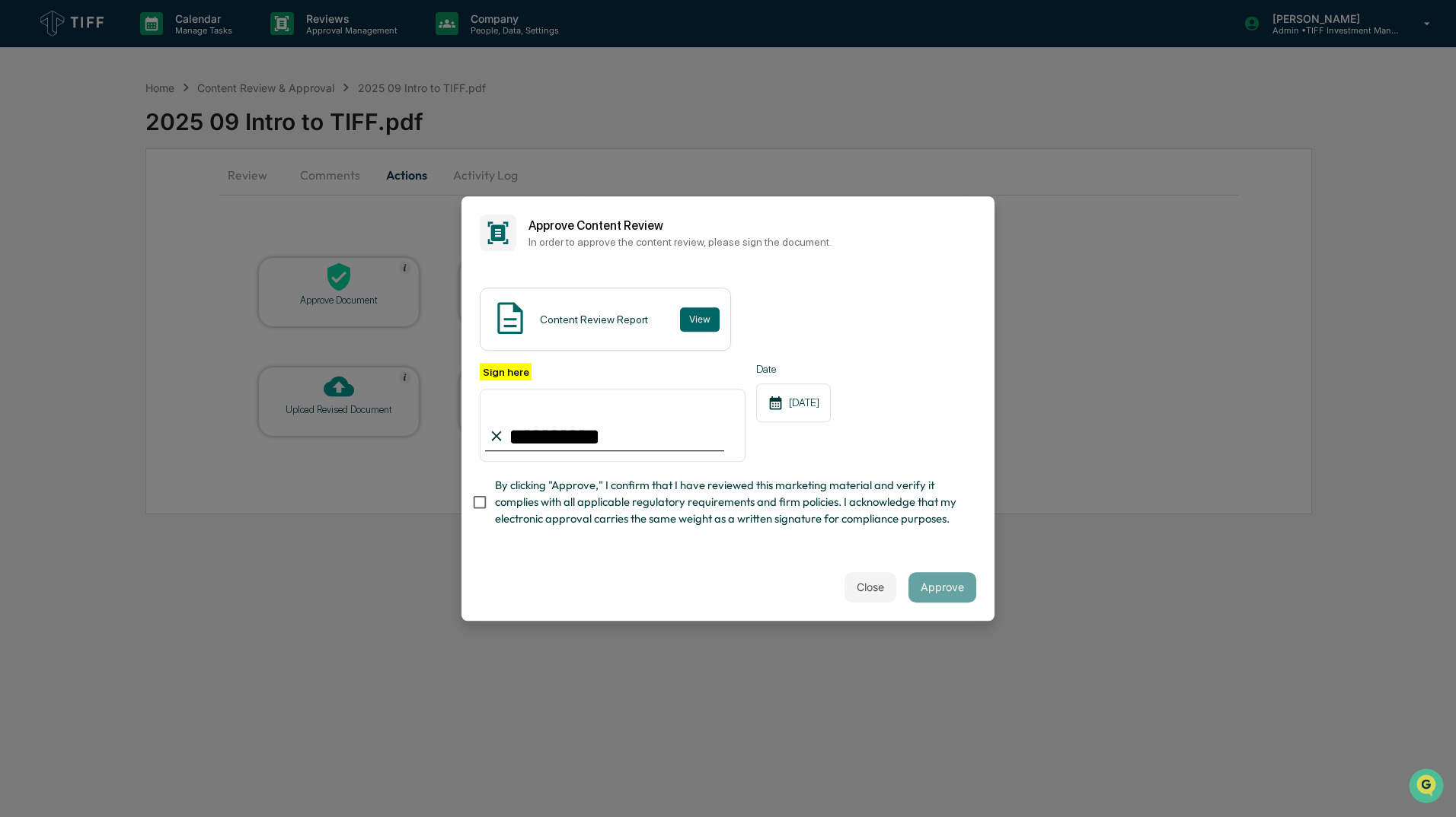
type input "**********"
click at [932, 599] on button "Approve" at bounding box center [942, 587] width 68 height 30
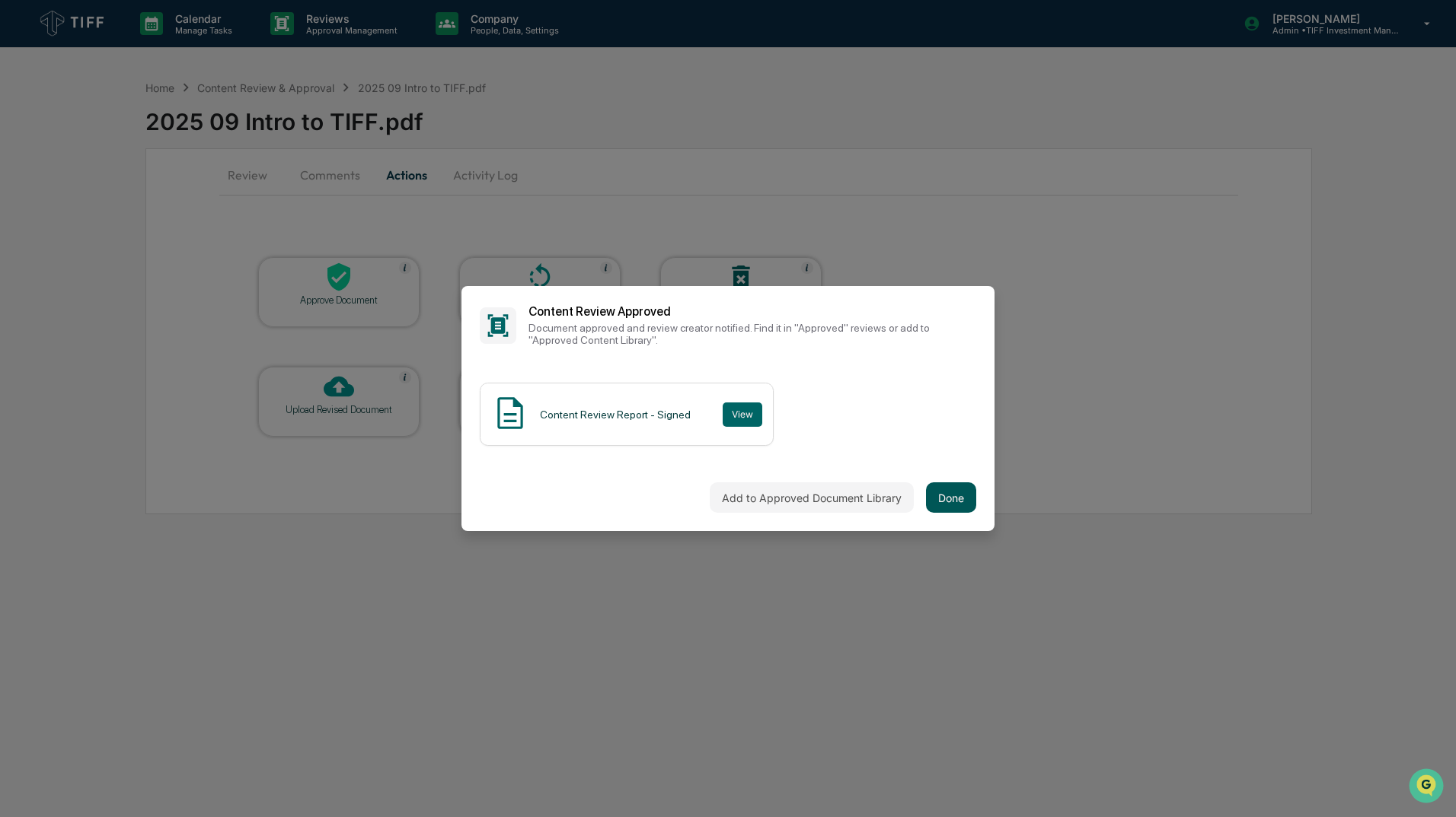
click at [935, 491] on button "Done" at bounding box center [951, 497] width 51 height 30
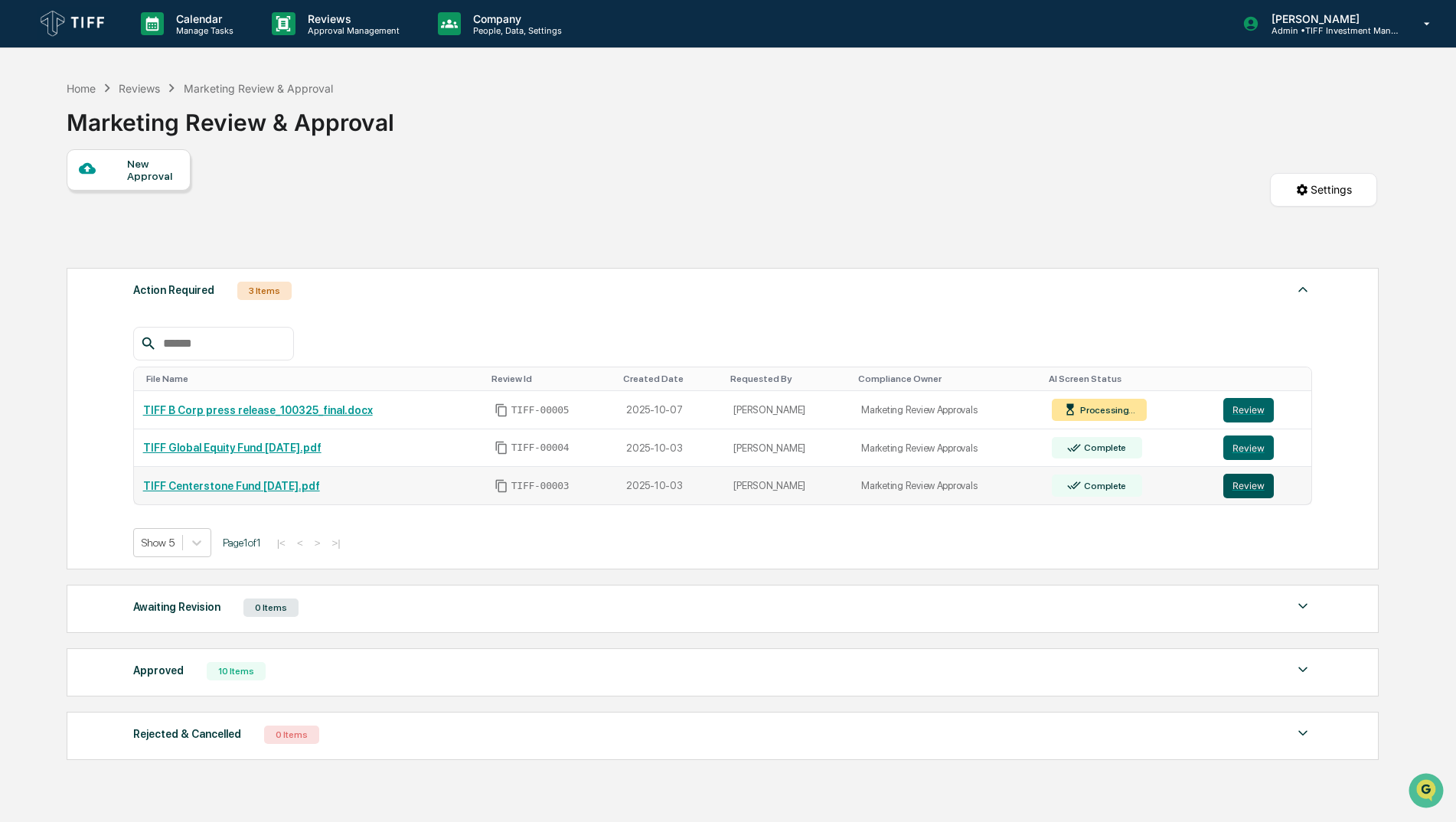
click at [1251, 483] on button "Review" at bounding box center [1249, 485] width 51 height 24
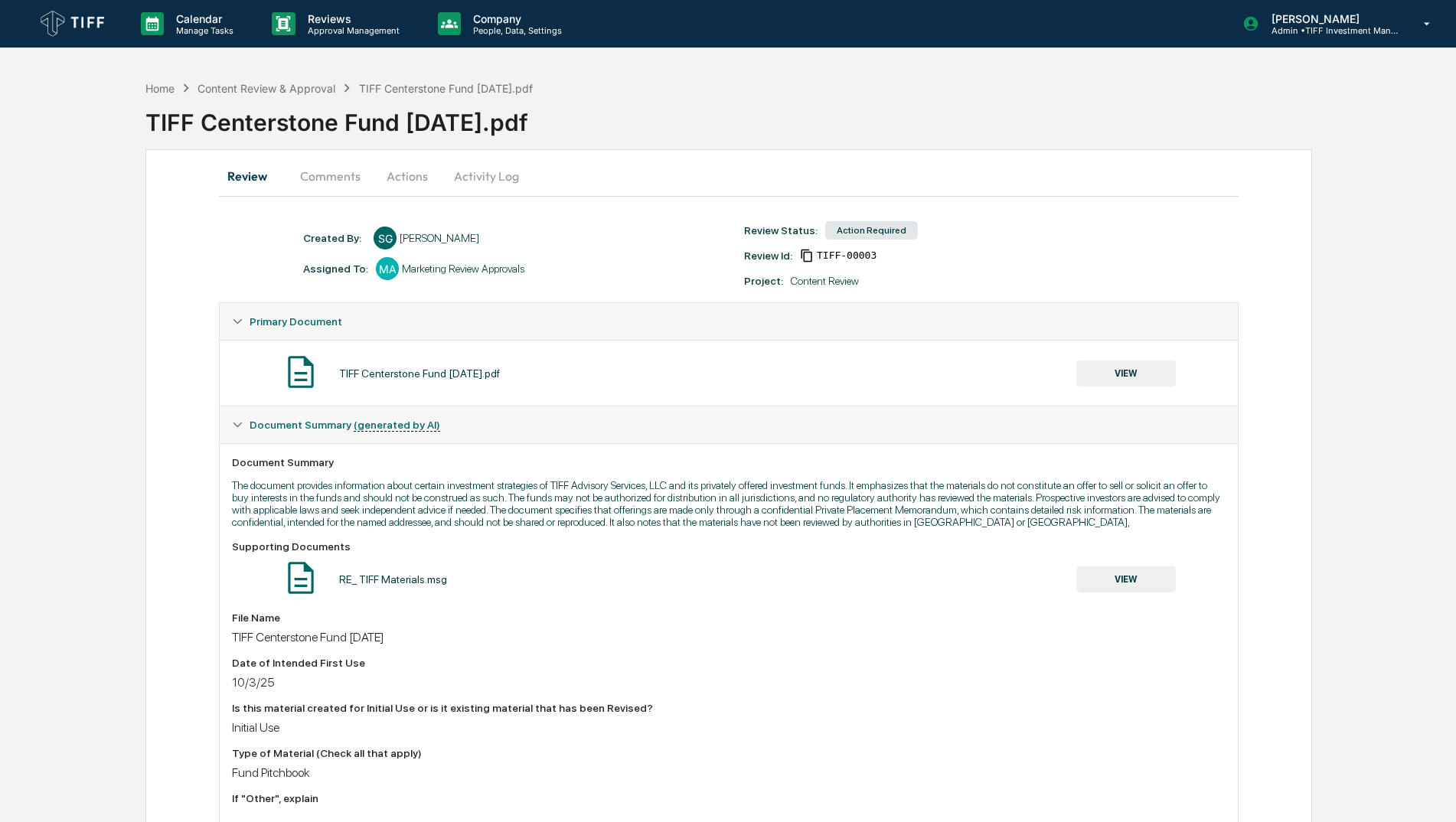
click at [417, 182] on button "Actions" at bounding box center [406, 176] width 69 height 37
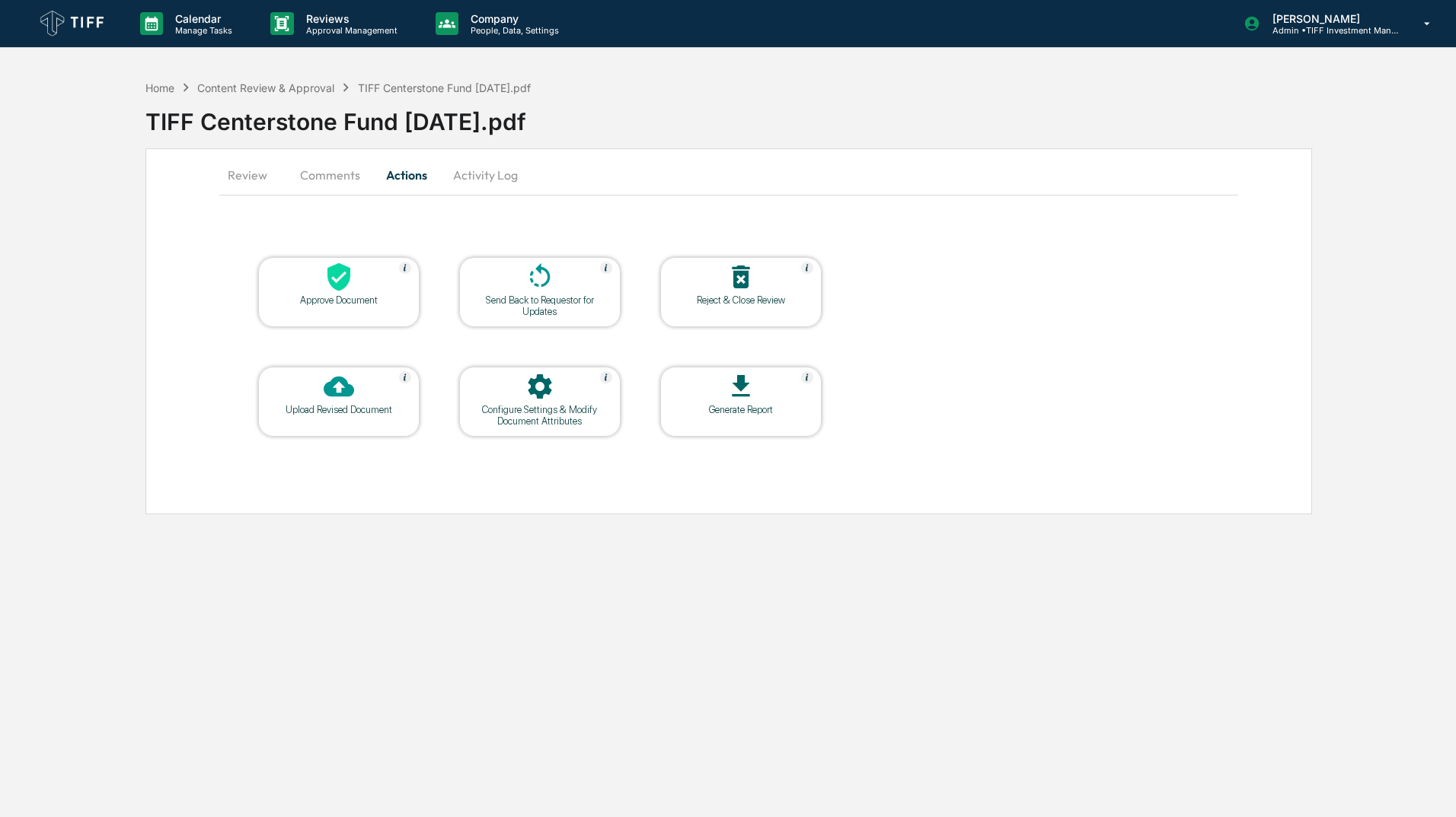
click at [296, 282] on div at bounding box center [338, 278] width 152 height 33
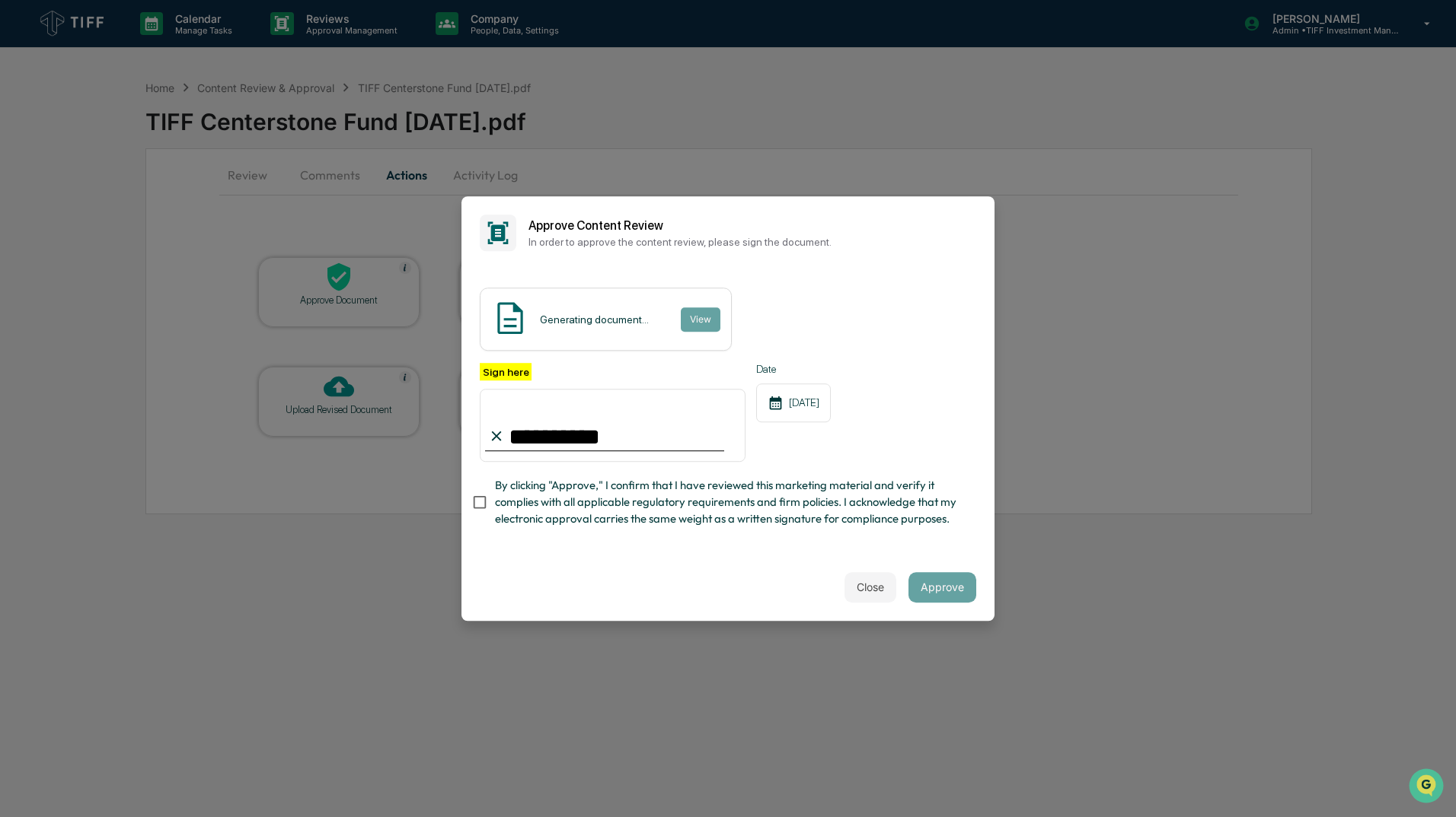
type input "**********"
click at [684, 309] on button "View" at bounding box center [699, 319] width 40 height 24
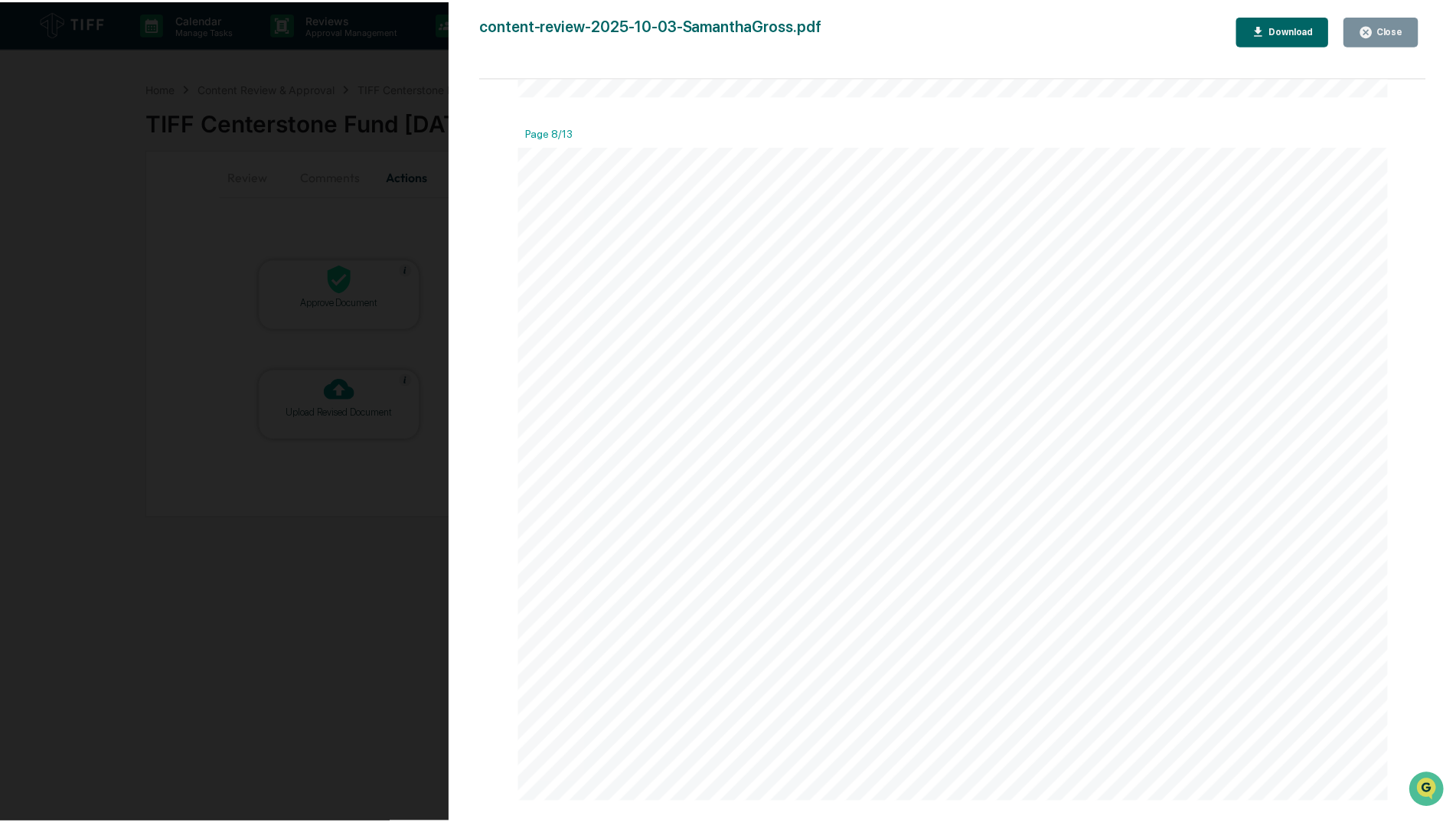
scroll to position [5838, 0]
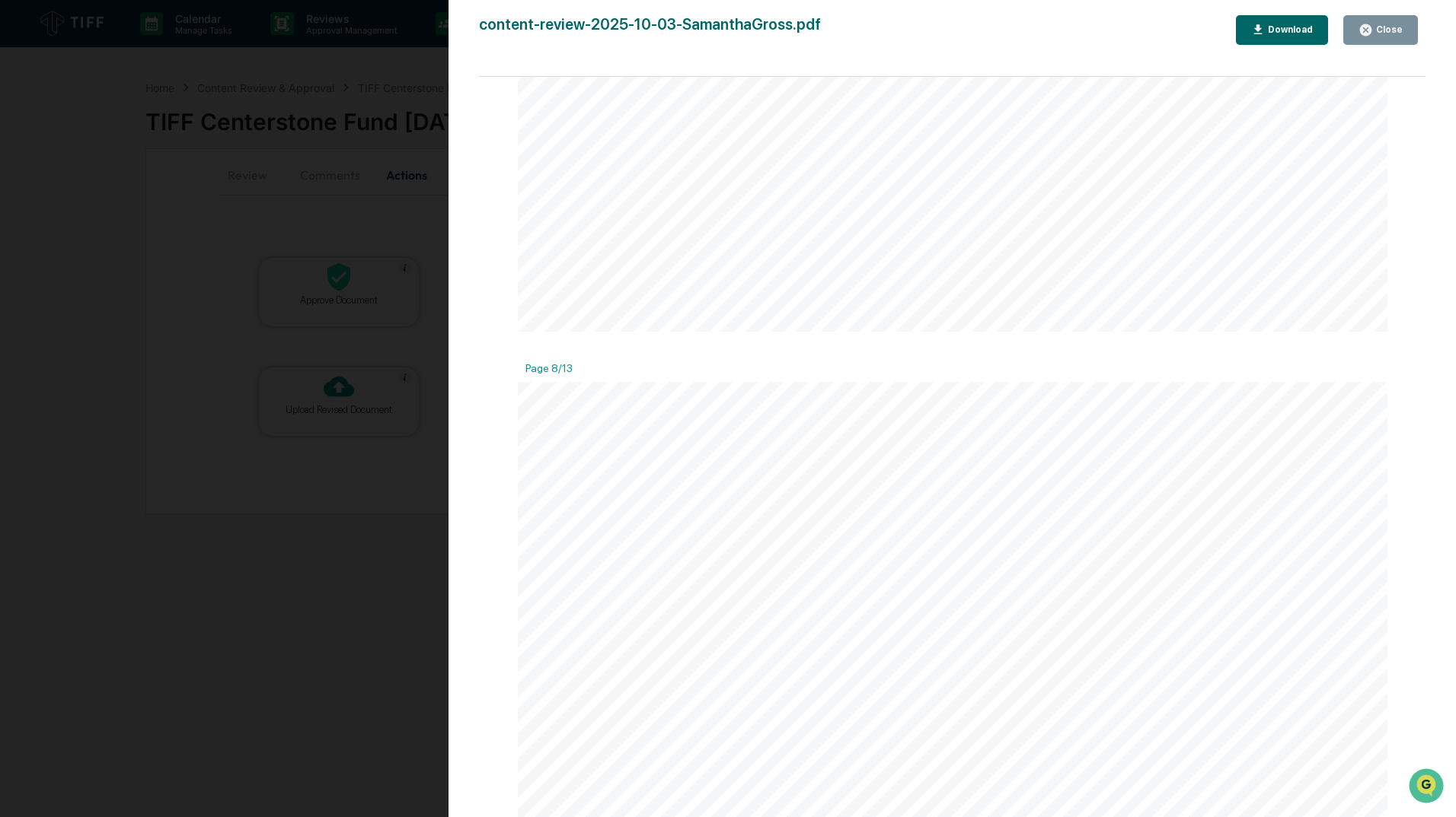
click at [1386, 26] on div "Close" at bounding box center [1387, 29] width 29 height 11
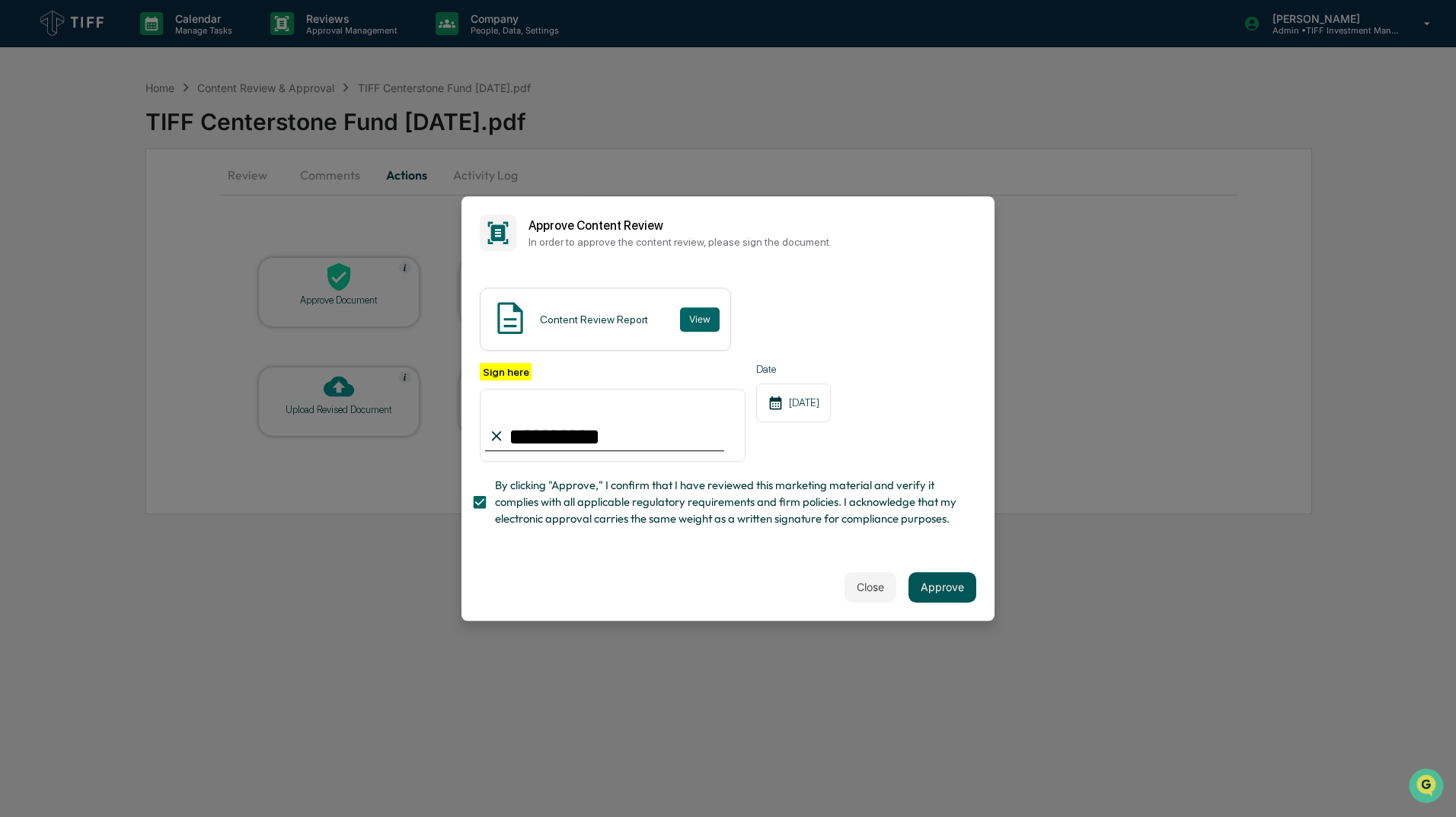
click at [934, 597] on button "Approve" at bounding box center [942, 587] width 68 height 30
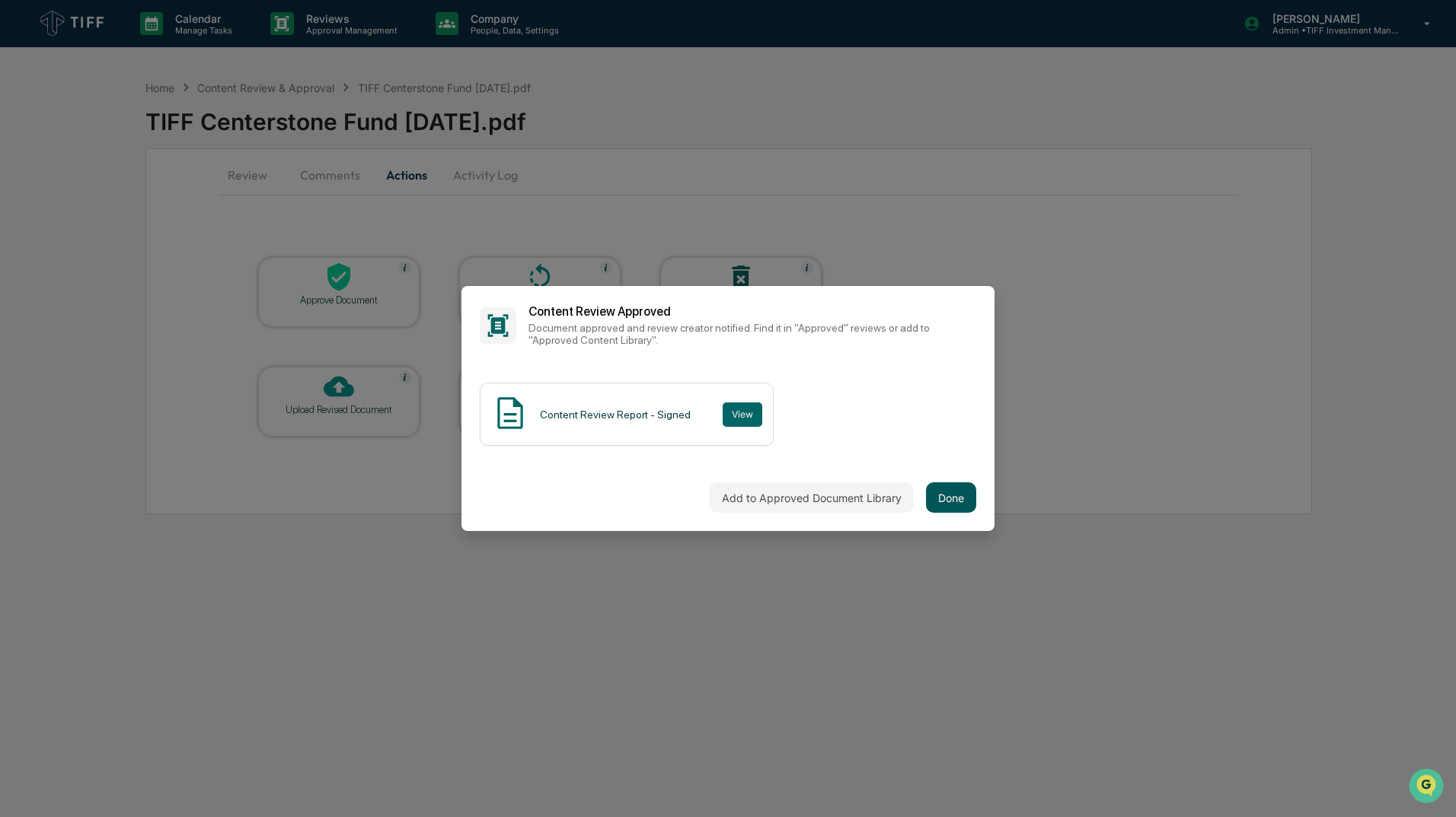
click at [938, 482] on button "Done" at bounding box center [951, 497] width 51 height 30
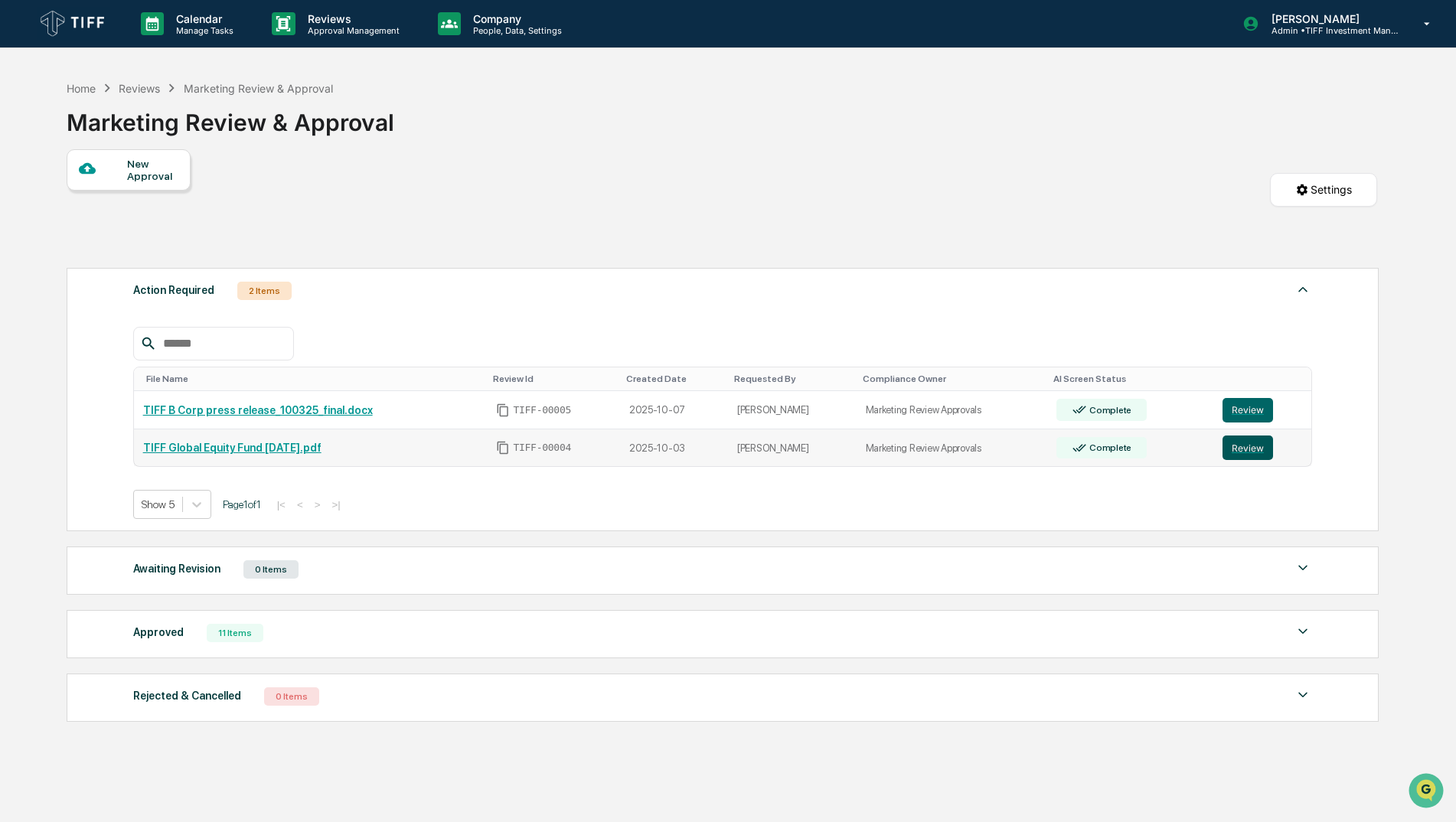
click at [1241, 443] on button "Review" at bounding box center [1248, 448] width 51 height 24
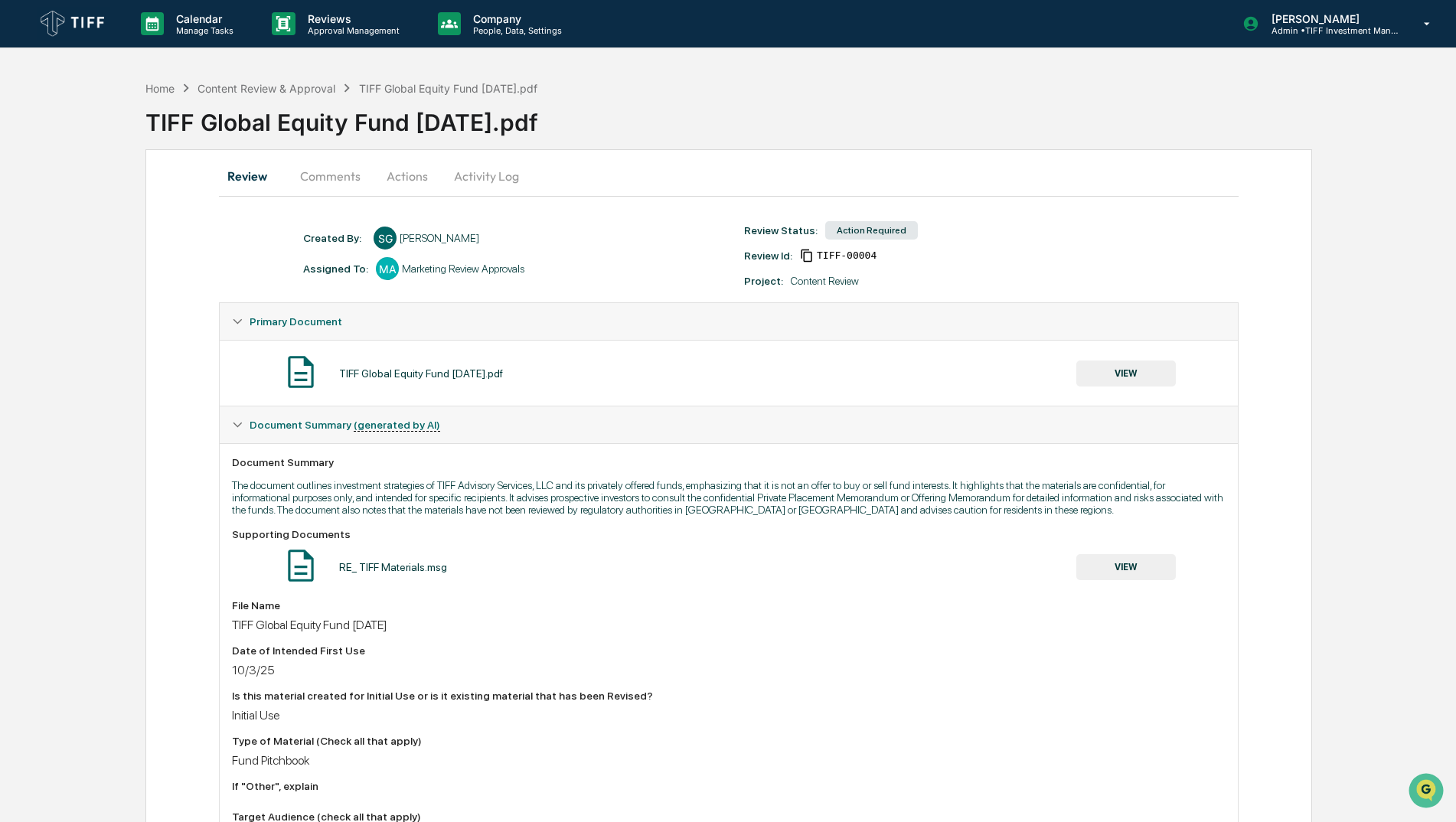
click at [402, 178] on button "Actions" at bounding box center [406, 176] width 69 height 37
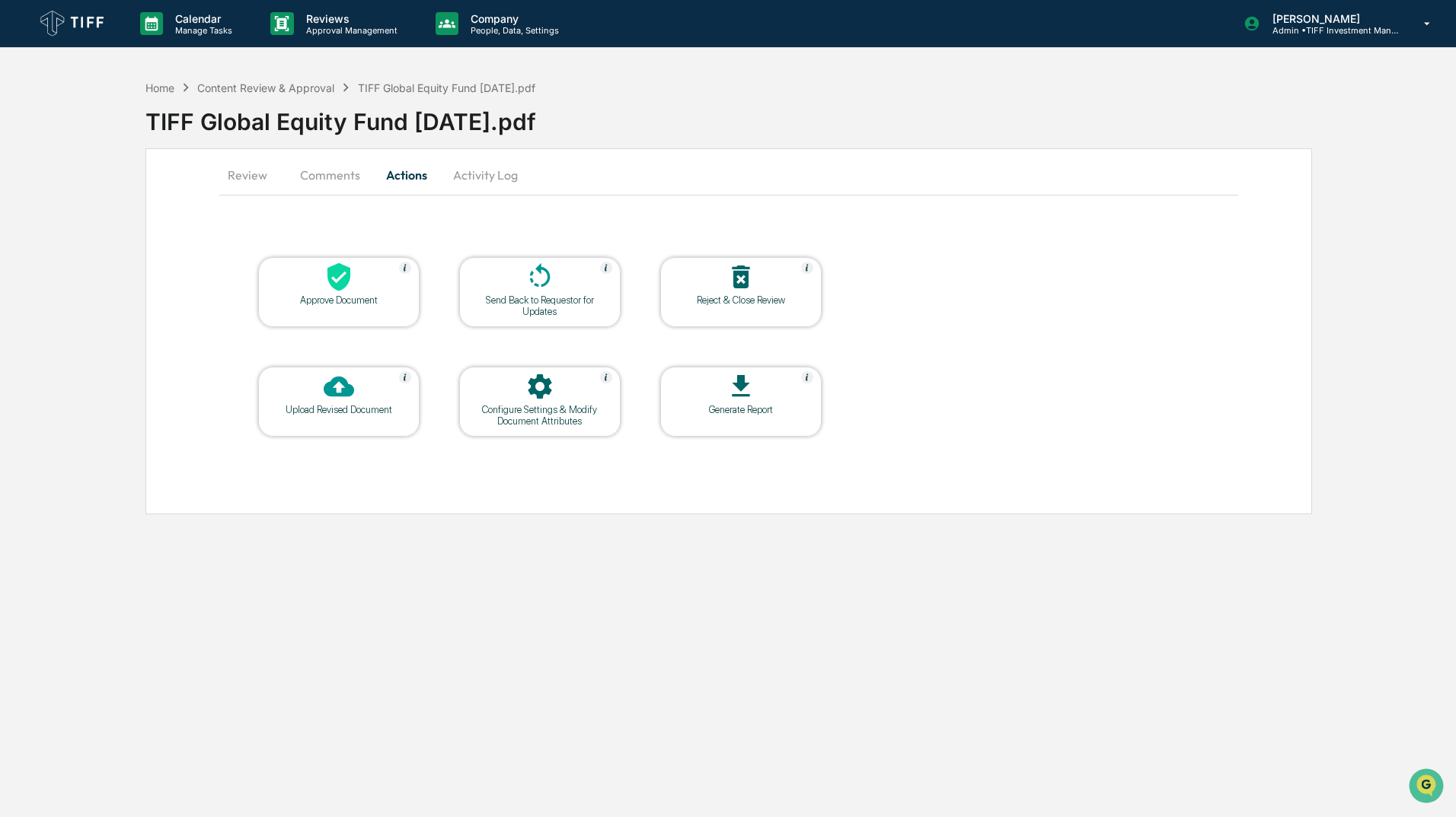
click at [357, 269] on div at bounding box center [338, 278] width 152 height 33
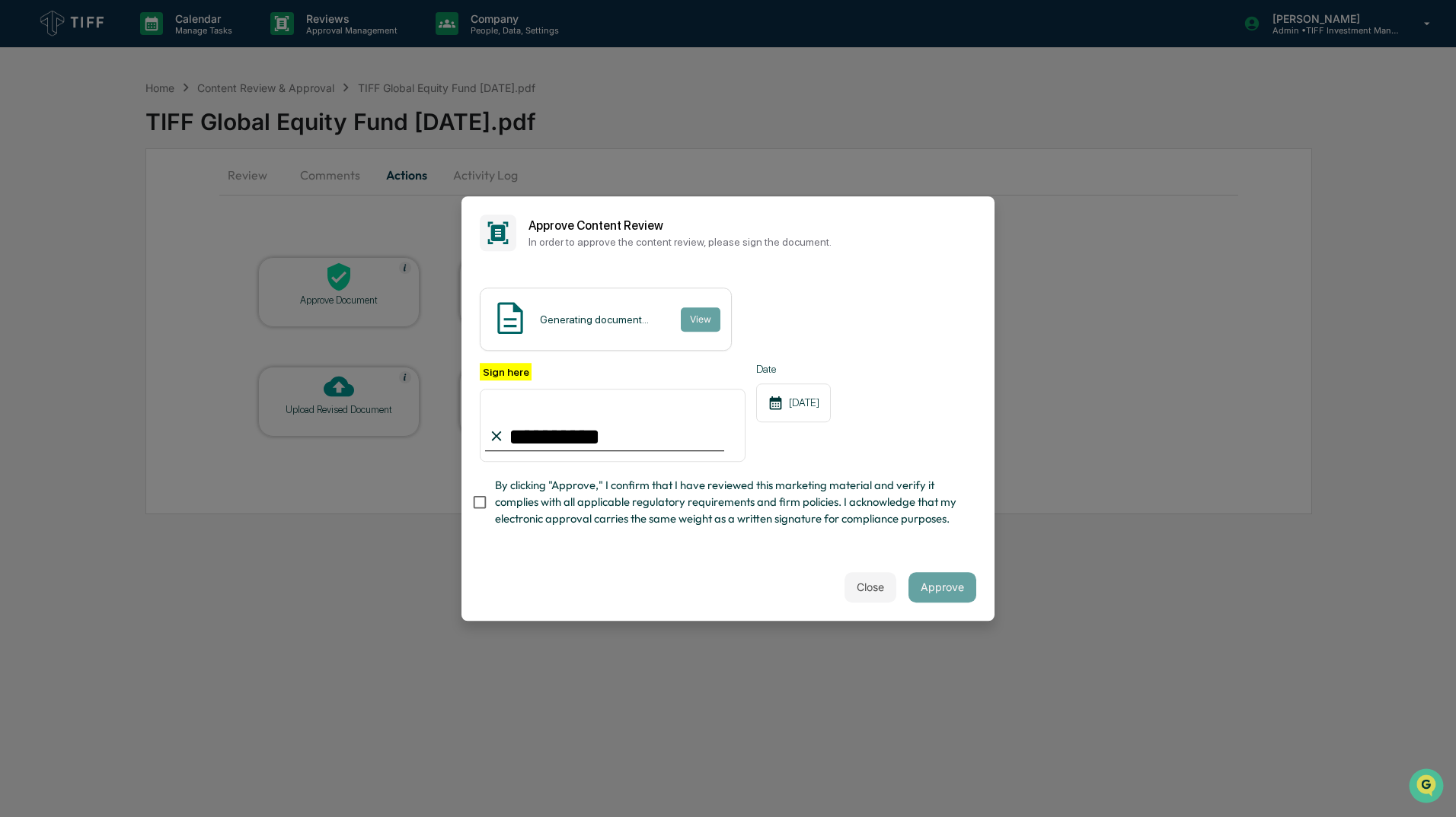
type input "**********"
click at [951, 585] on button "Approve" at bounding box center [942, 587] width 68 height 30
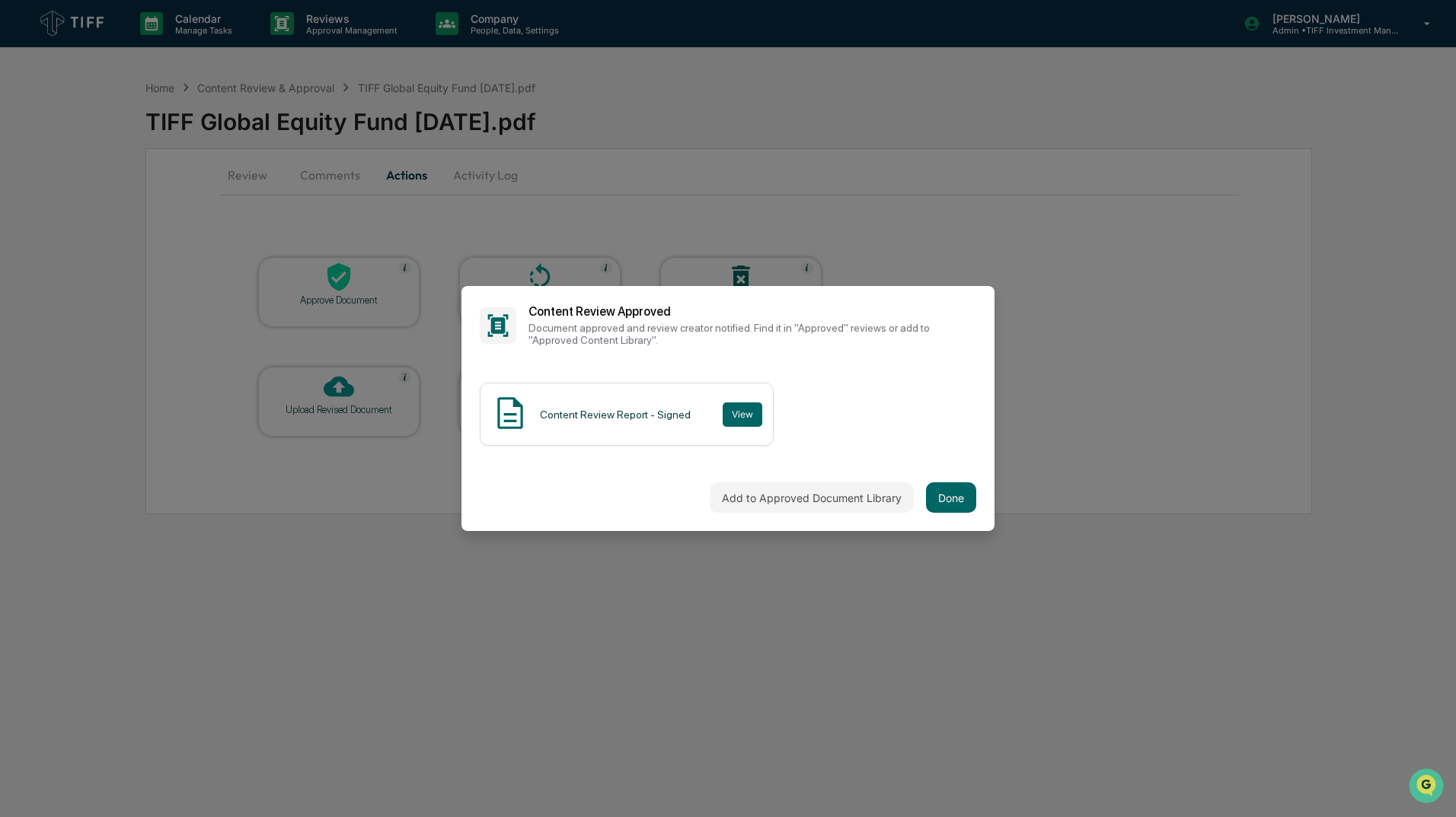
click at [946, 513] on div "Add to Approved Document Library Done" at bounding box center [728, 497] width 533 height 67
click at [945, 503] on button "Done" at bounding box center [951, 497] width 51 height 30
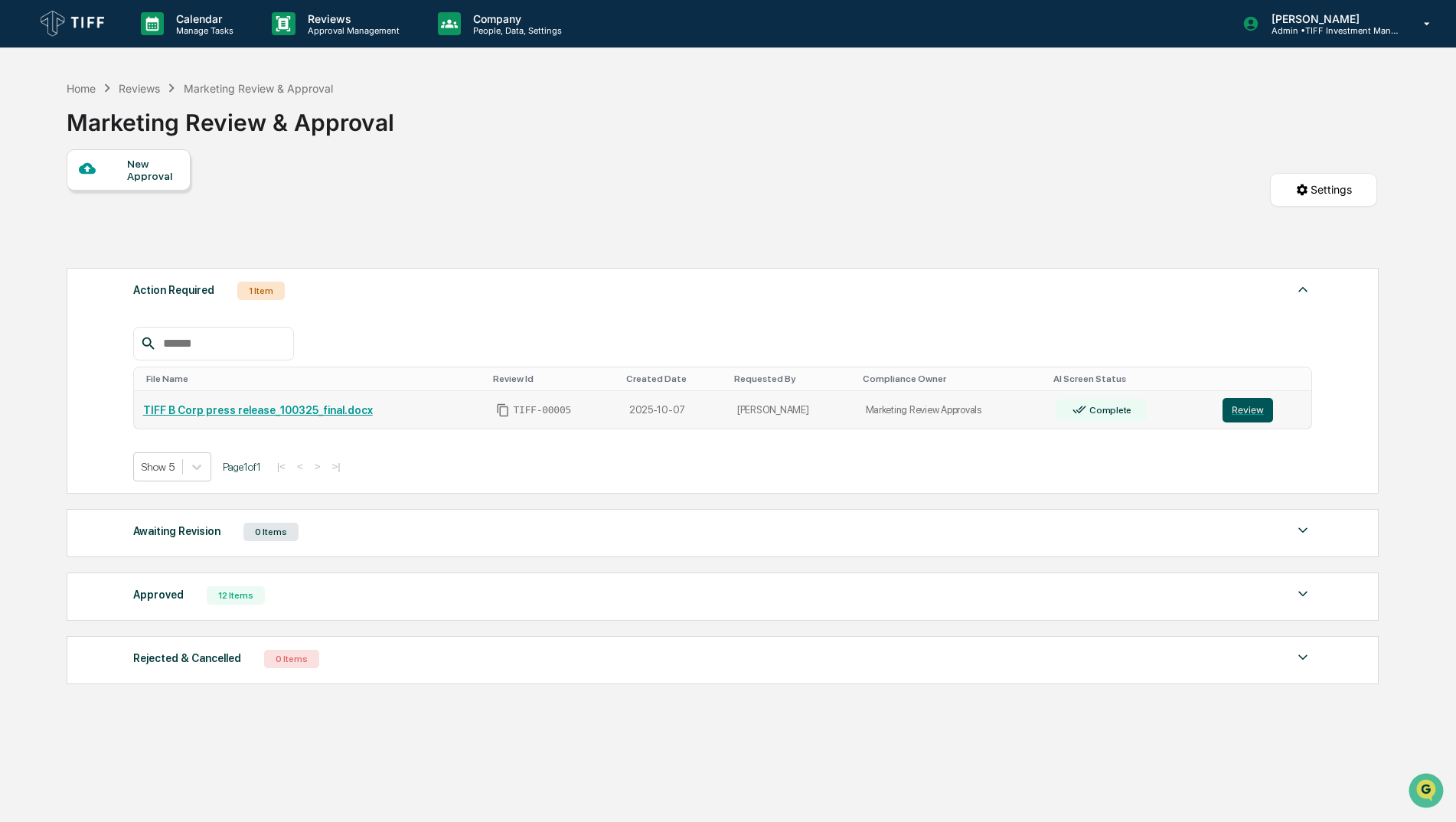
click at [1253, 413] on button "Review" at bounding box center [1248, 410] width 51 height 24
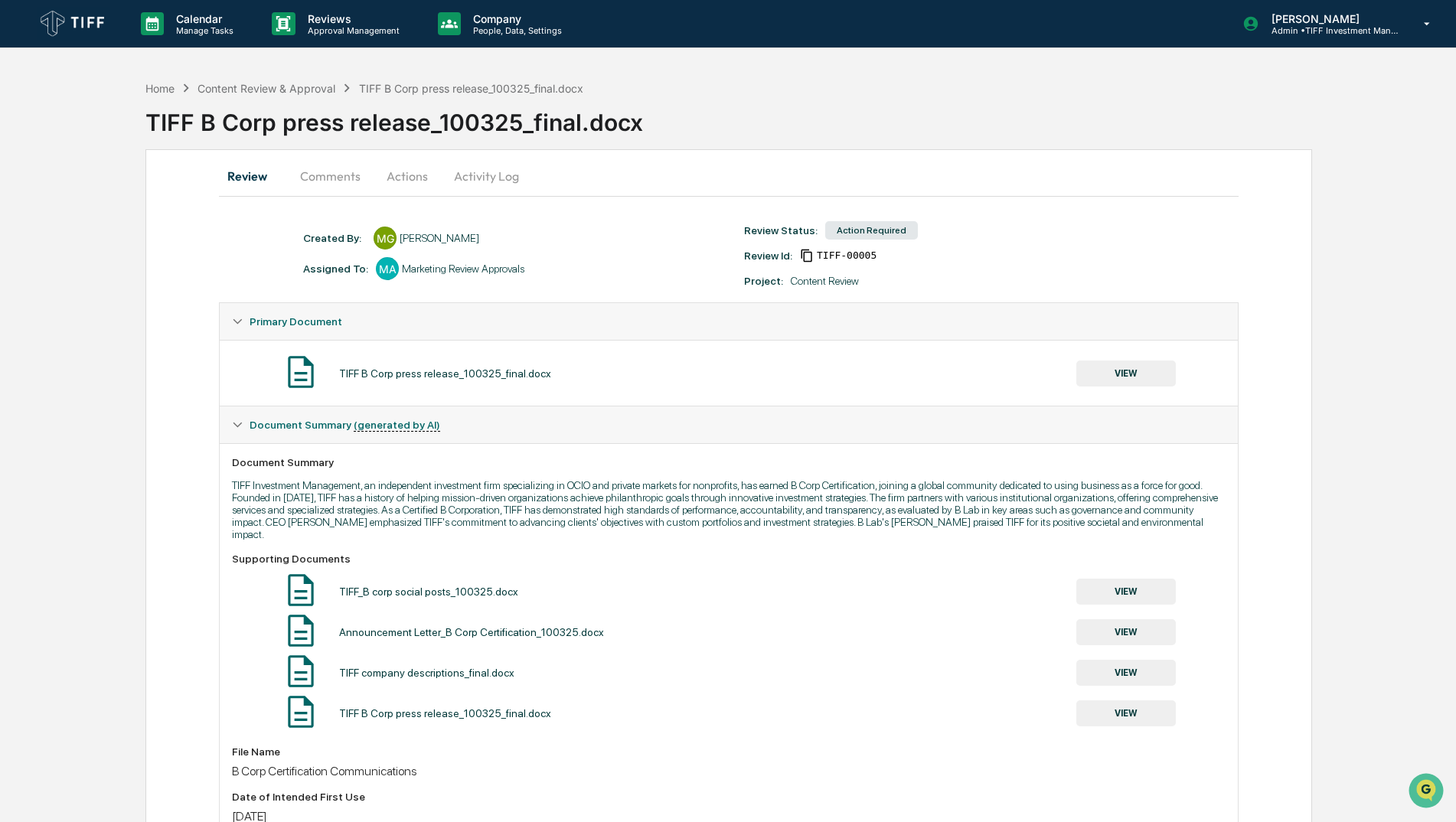
click at [411, 178] on button "Actions" at bounding box center [406, 176] width 69 height 37
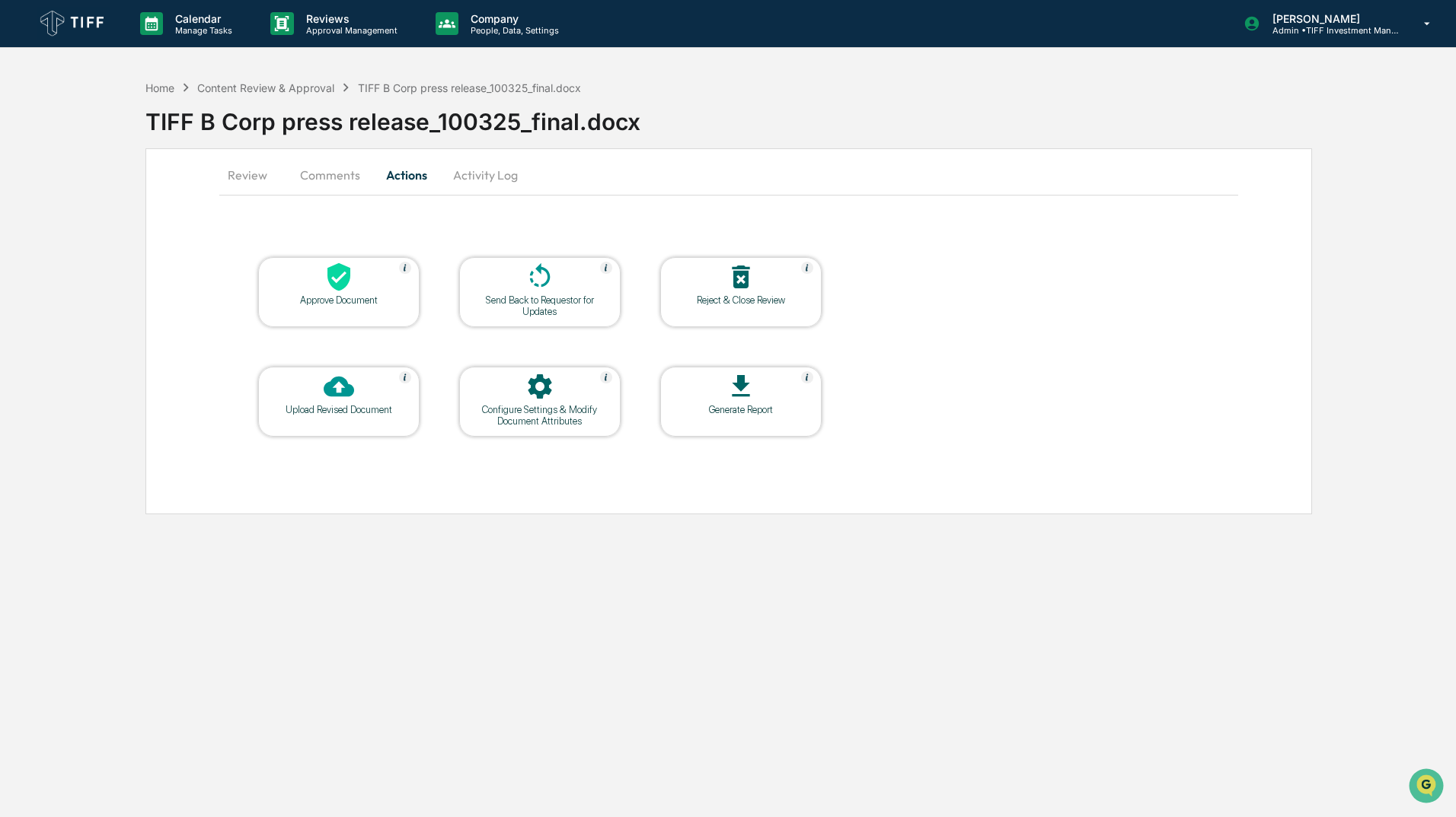
click at [395, 280] on div at bounding box center [338, 278] width 152 height 33
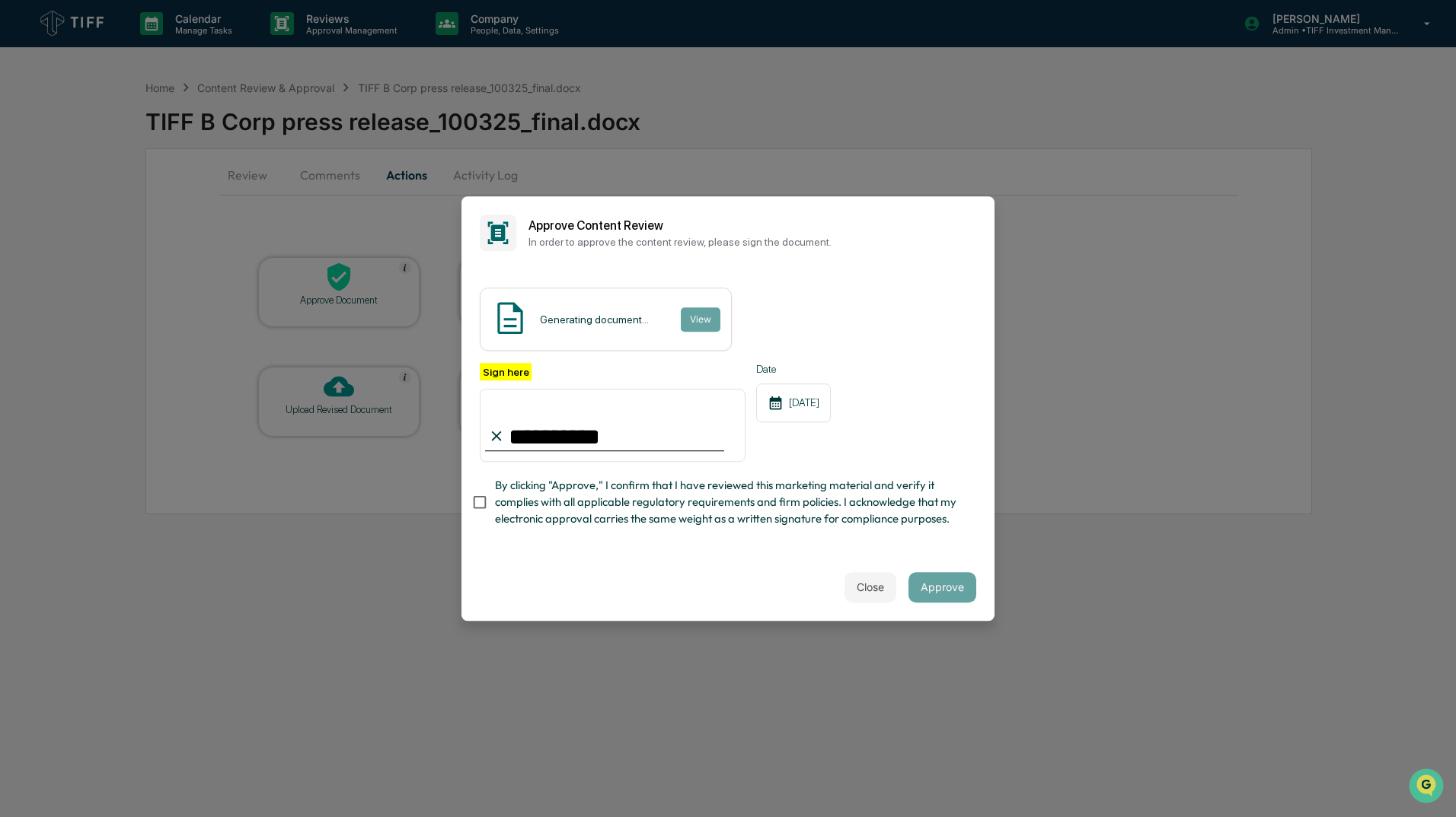
type input "**********"
click at [663, 596] on div "Close Approve" at bounding box center [728, 587] width 533 height 67
click at [903, 363] on div "**********" at bounding box center [728, 412] width 497 height 99
click at [941, 596] on button "Approve" at bounding box center [942, 587] width 68 height 30
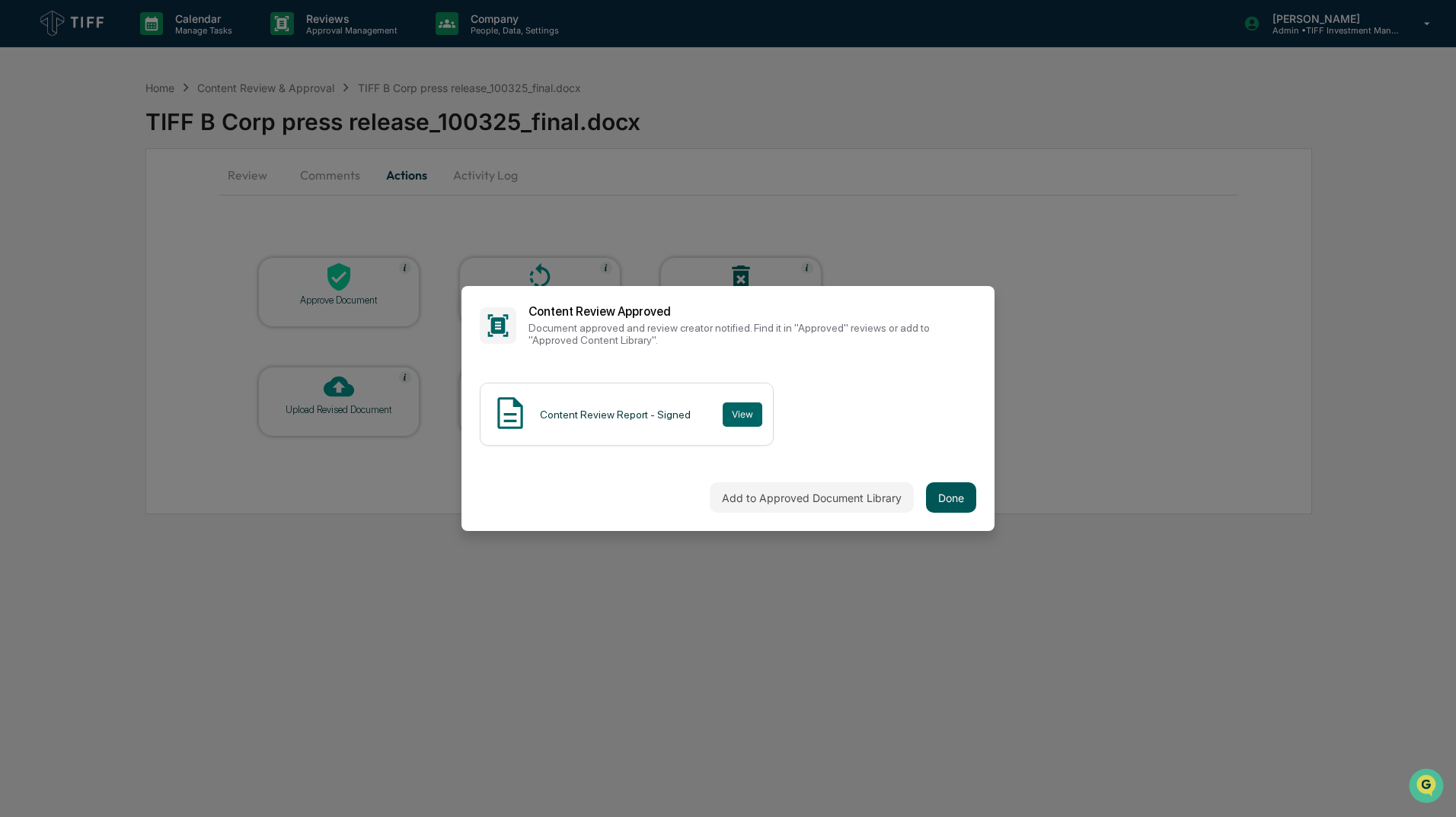
click at [956, 492] on button "Done" at bounding box center [951, 497] width 51 height 30
